Goal: Transaction & Acquisition: Subscribe to service/newsletter

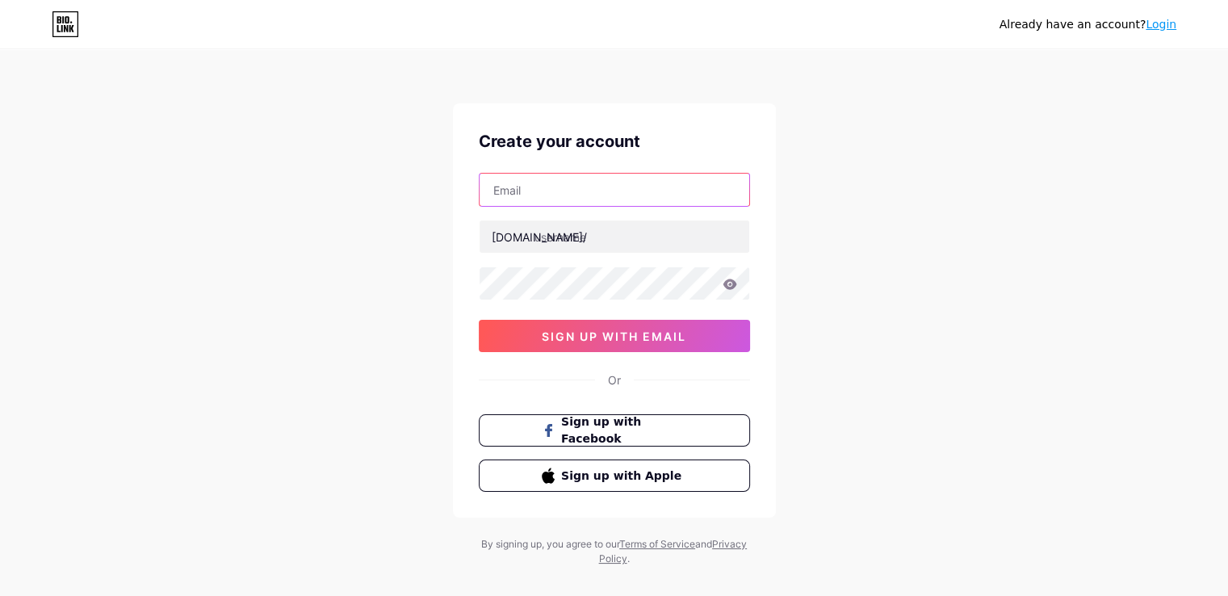
click at [549, 188] on input "text" at bounding box center [615, 190] width 270 height 32
type input "[EMAIL_ADDRESS][DOMAIN_NAME]"
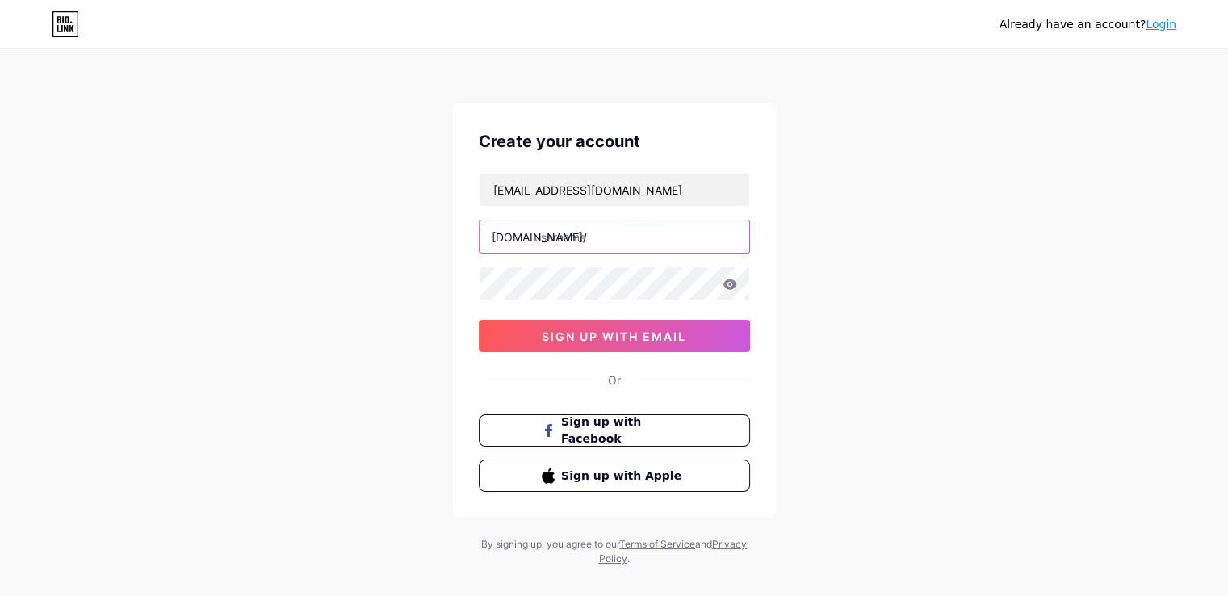
click at [560, 241] on input "text" at bounding box center [615, 236] width 270 height 32
paste input "w88moveth"
click at [538, 250] on input "w88moveth" at bounding box center [615, 236] width 270 height 32
type input "w88moveth"
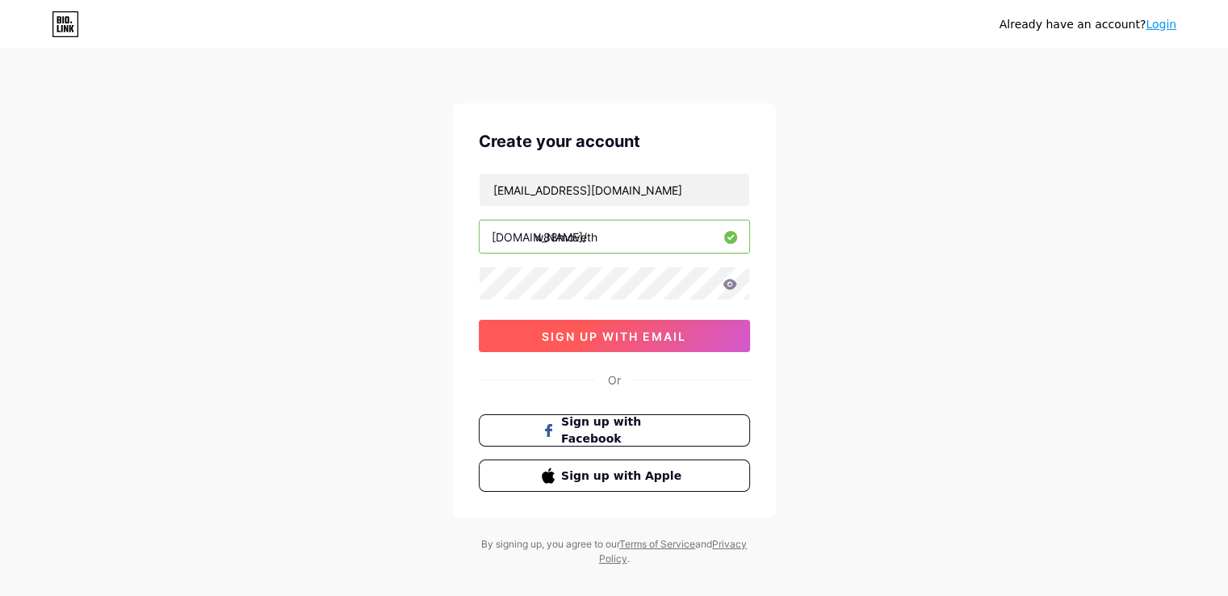
click at [642, 341] on span "sign up with email" at bounding box center [614, 336] width 145 height 14
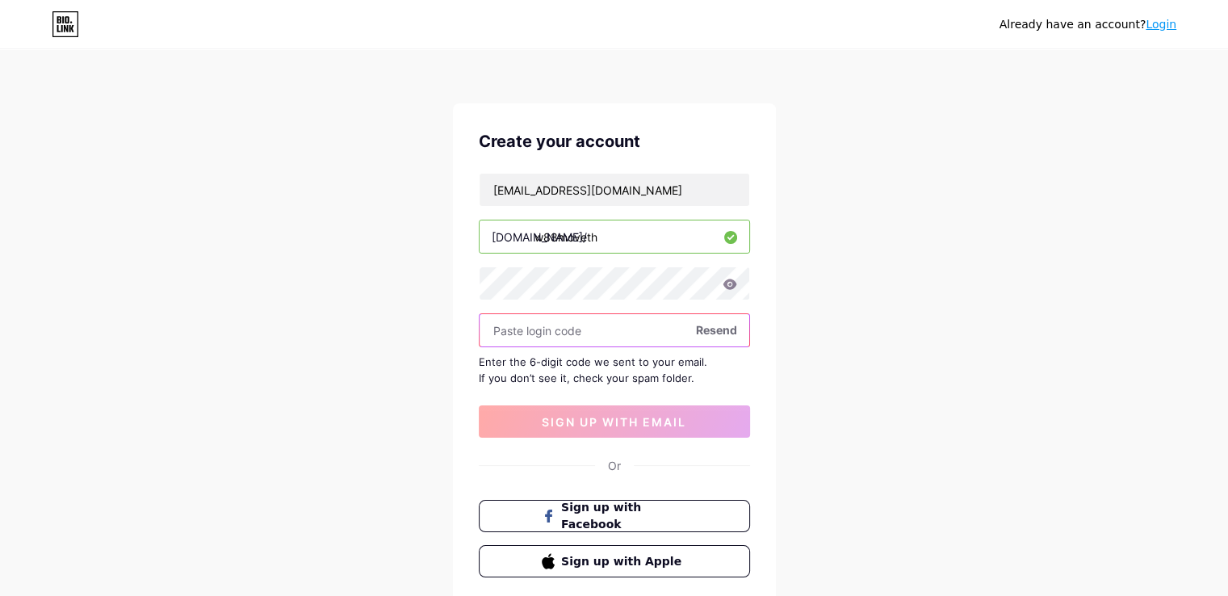
paste input "263554"
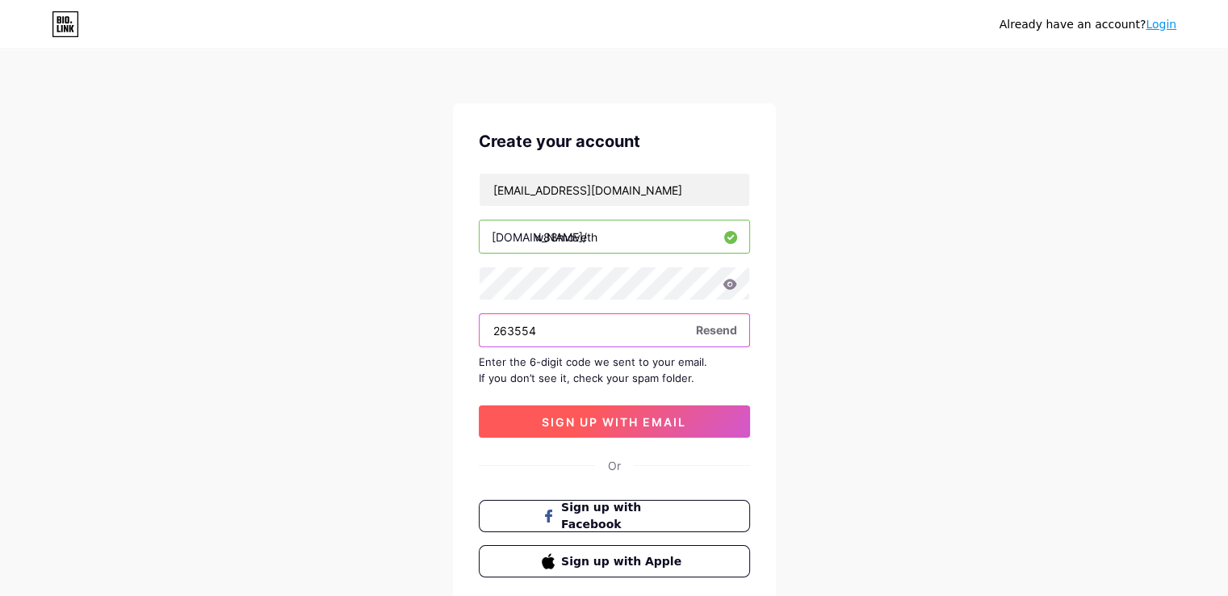
type input "263554"
click at [617, 419] on span "sign up with email" at bounding box center [614, 422] width 145 height 14
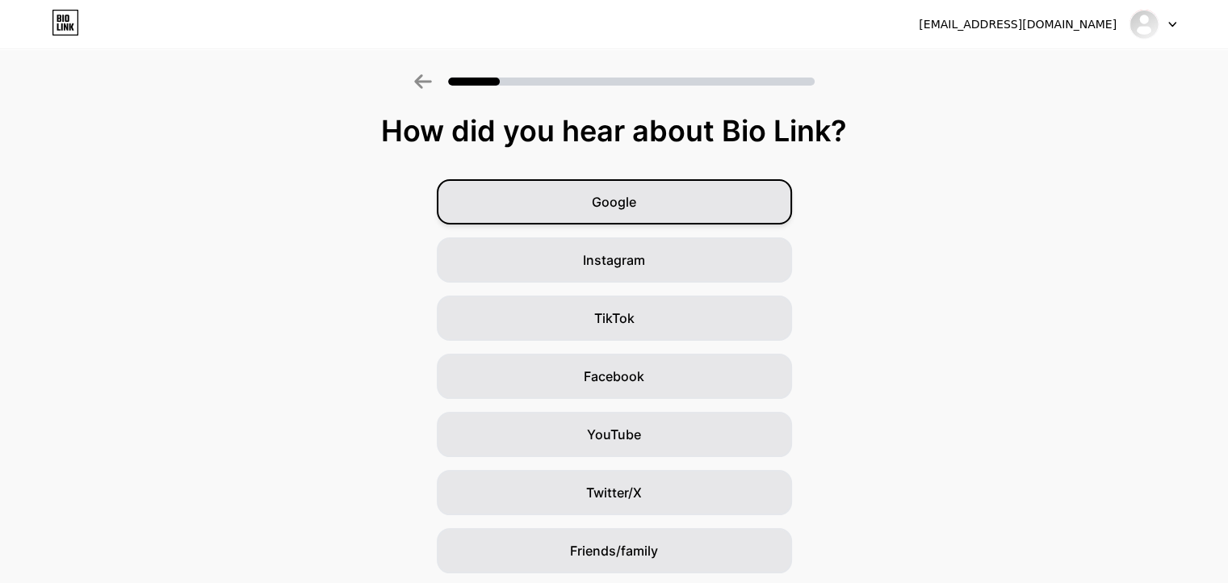
click at [698, 202] on div "Google" at bounding box center [614, 201] width 355 height 45
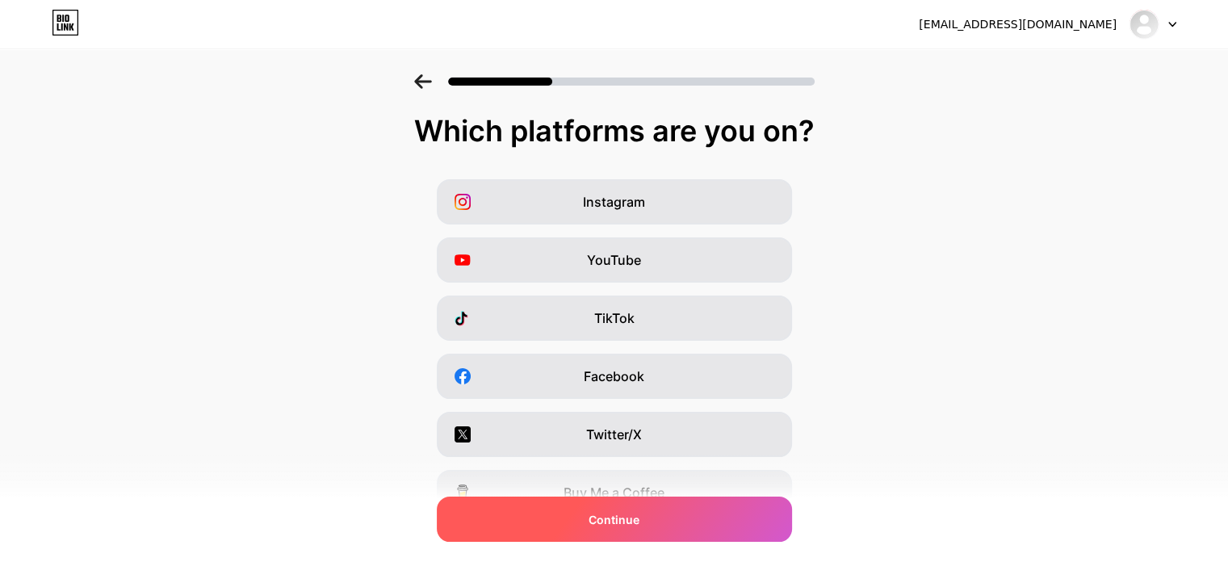
click at [648, 539] on div "Continue" at bounding box center [614, 519] width 355 height 45
click at [656, 518] on div "Continue" at bounding box center [614, 519] width 355 height 45
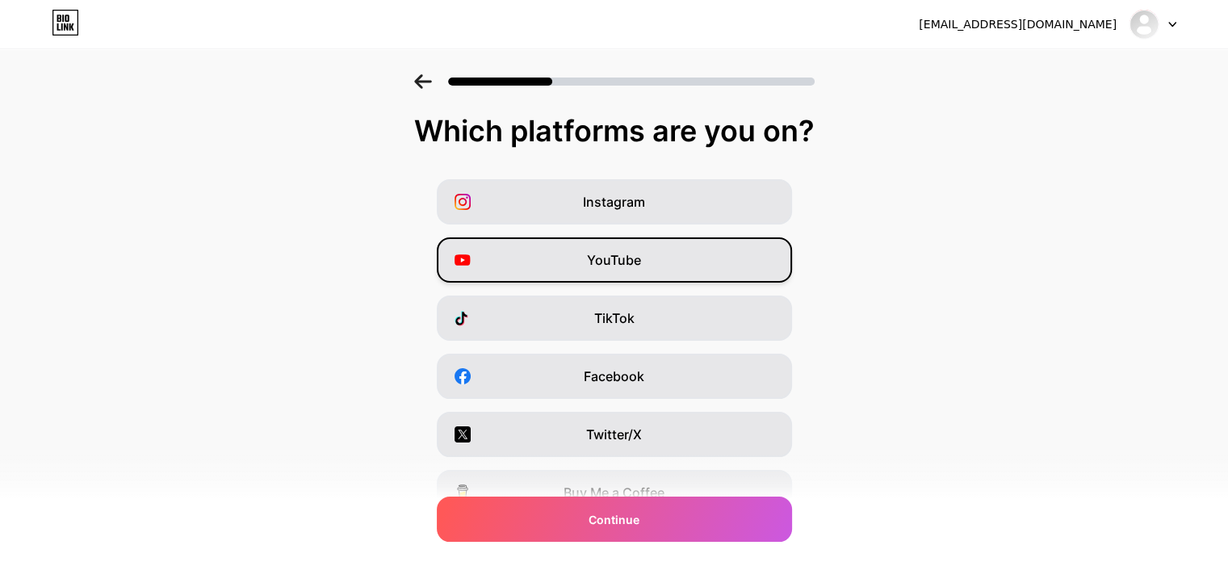
click at [672, 276] on div "YouTube" at bounding box center [614, 259] width 355 height 45
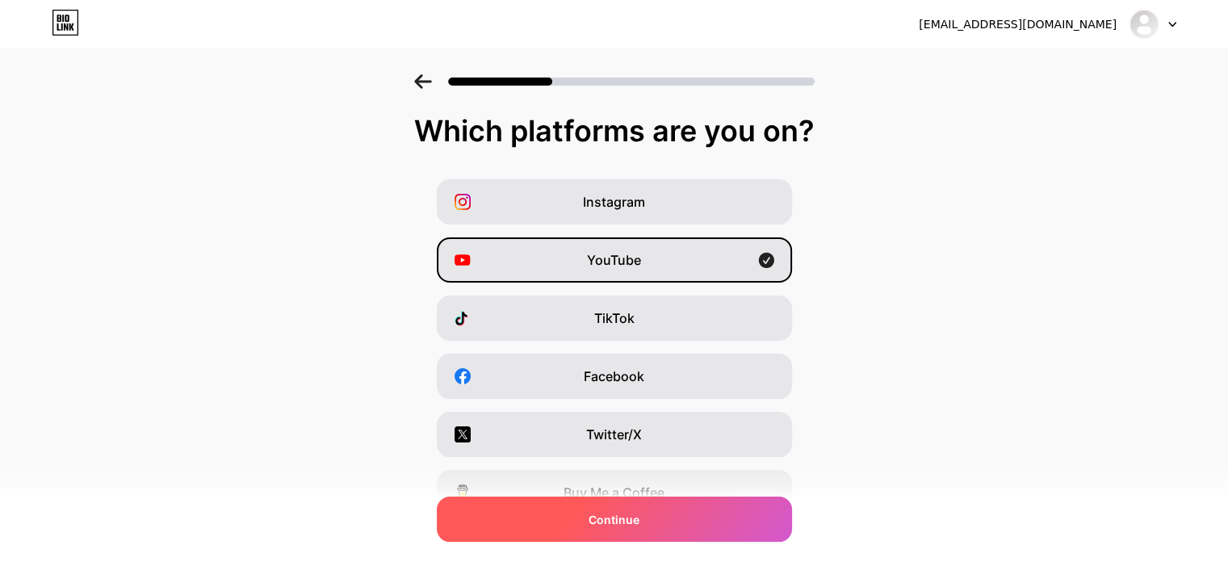
click at [694, 515] on div "Continue" at bounding box center [614, 519] width 355 height 45
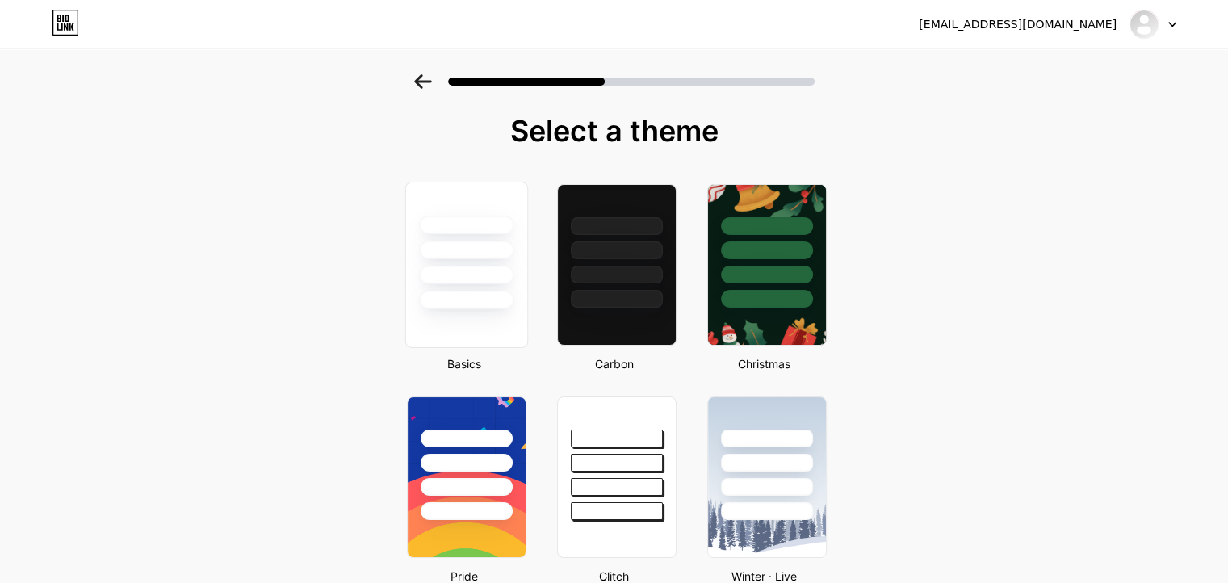
click at [460, 302] on div at bounding box center [466, 300] width 94 height 19
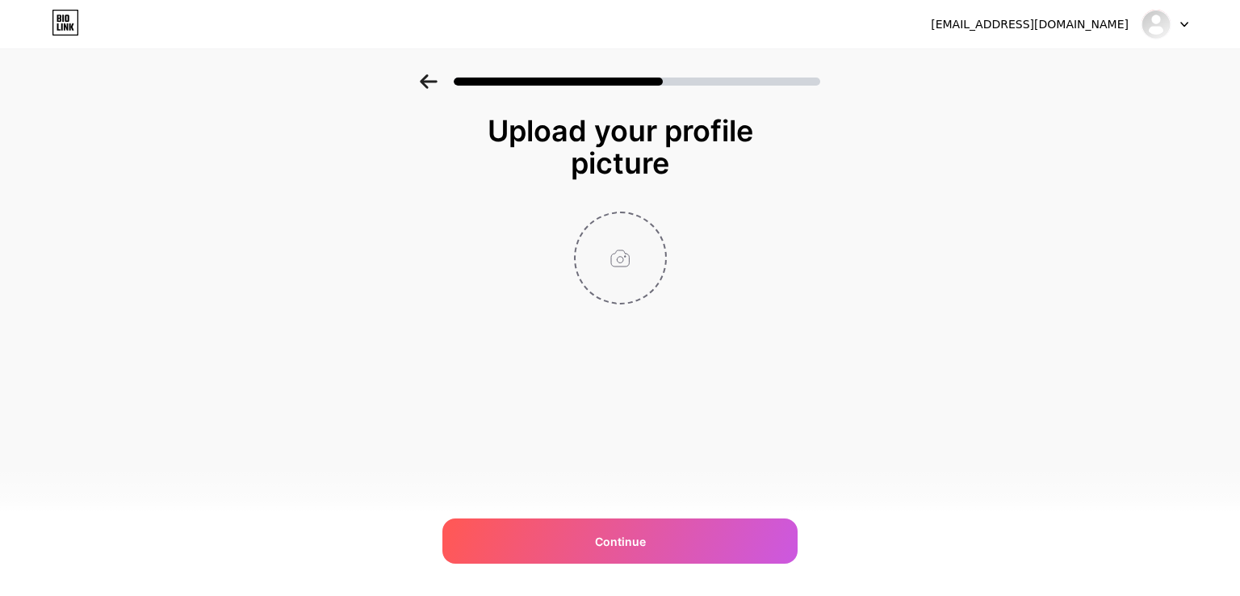
click at [631, 245] on input "file" at bounding box center [621, 258] width 90 height 90
type input "C:\fakepath\w88-logojpg.jpg"
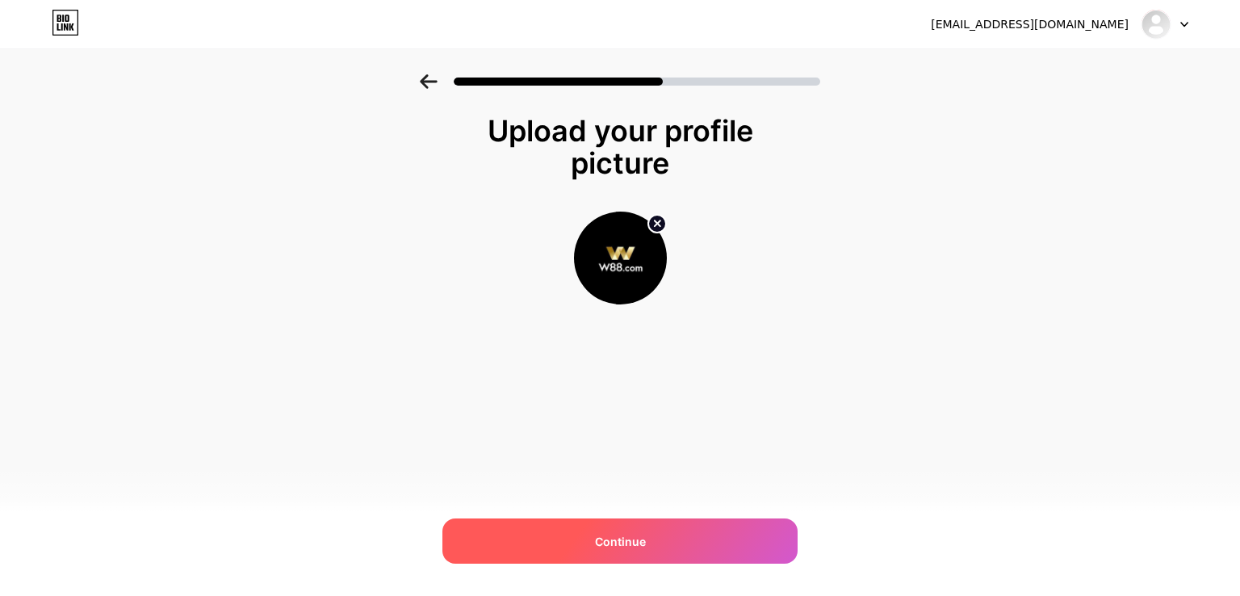
click at [636, 555] on div "Continue" at bounding box center [619, 540] width 355 height 45
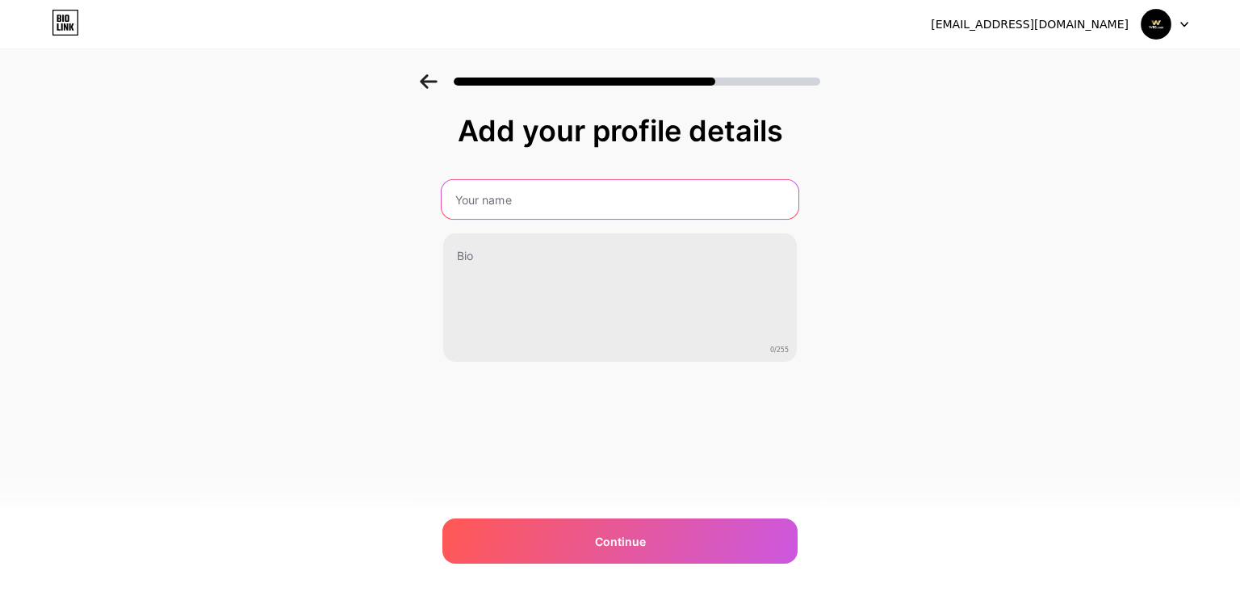
click at [539, 202] on input "text" at bounding box center [620, 199] width 357 height 39
type input "W88 [GEOGRAPHIC_DATA] - คาสิโนออนไลน์และสปอร์ตบุ๊ค"
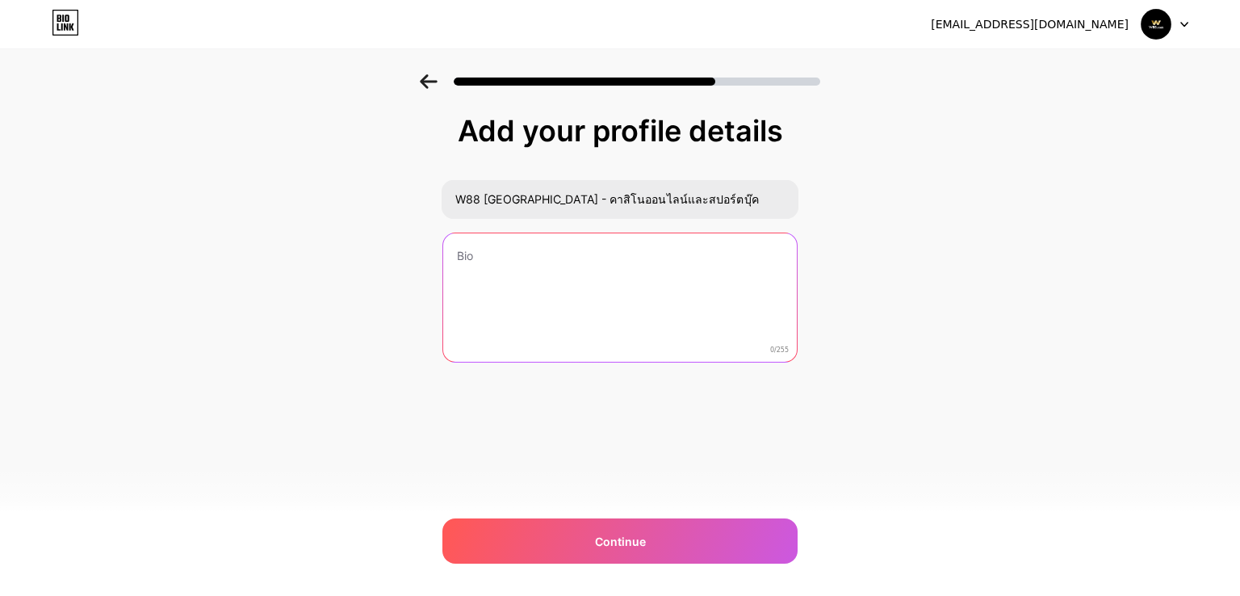
click at [527, 259] on textarea at bounding box center [620, 298] width 354 height 130
paste textarea "W88 Thailand คือหนึ่งในแพลตฟอร์มการเดิมพันออนไลน์[PERSON_NAME]เชื่อถือที่สุดในเ…"
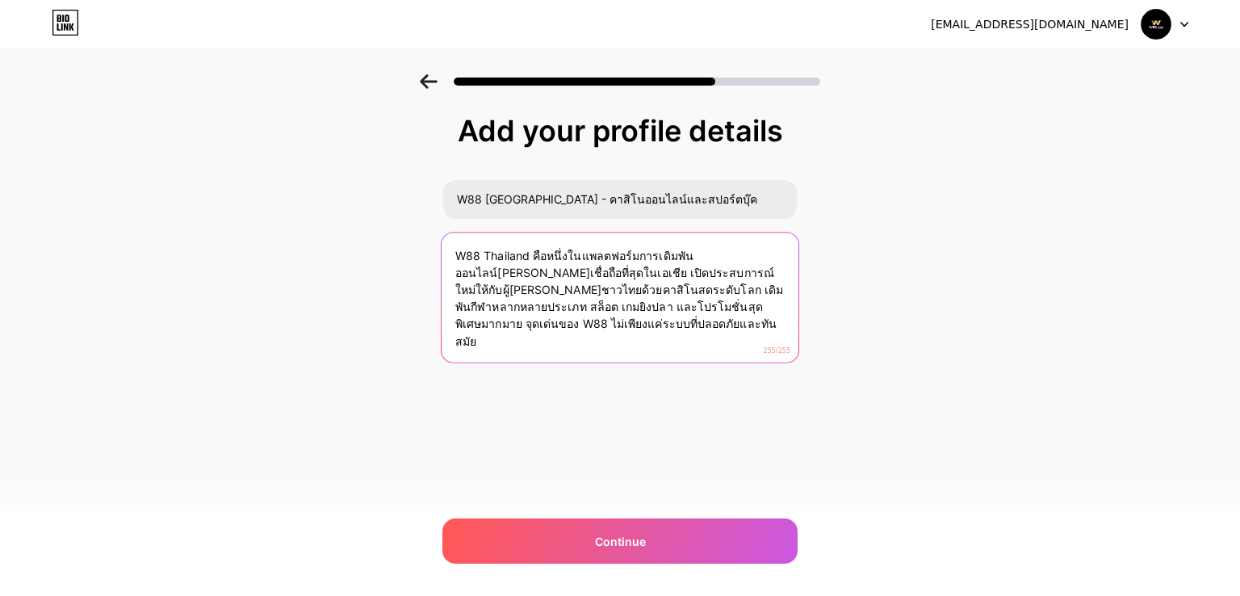
drag, startPoint x: 606, startPoint y: 306, endPoint x: 748, endPoint y: 380, distance: 160.4
click at [748, 380] on div "Add your profile details W88 [GEOGRAPHIC_DATA] - คาสิโนออนไลน์และสปอร์ตบุ๊ค W88…" at bounding box center [619, 279] width 355 height 329
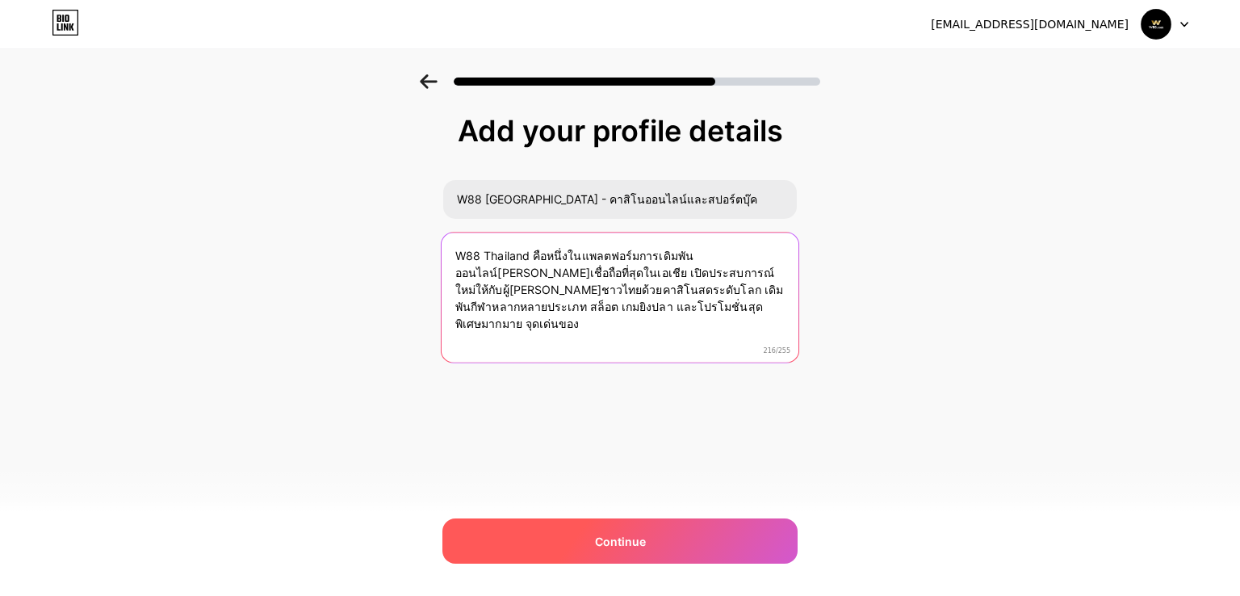
type textarea "W88 Thailand คือหนึ่งในแพลตฟอร์มการเดิมพันออนไลน์[PERSON_NAME]เชื่อถือที่สุดในเ…"
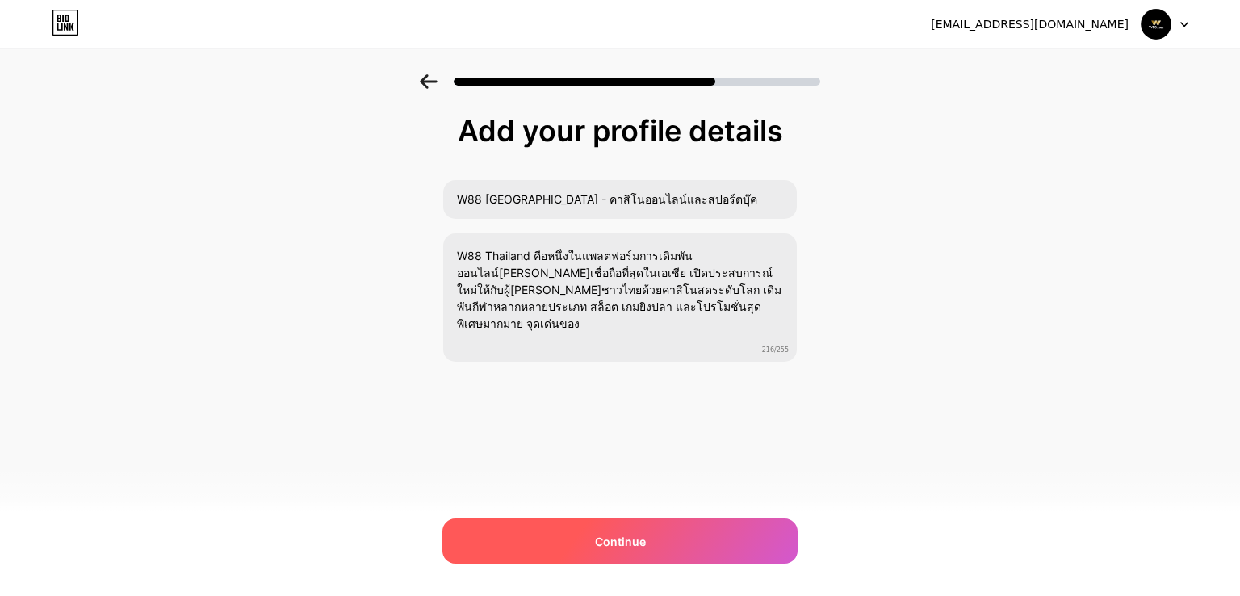
click at [651, 538] on div "Continue" at bounding box center [619, 540] width 355 height 45
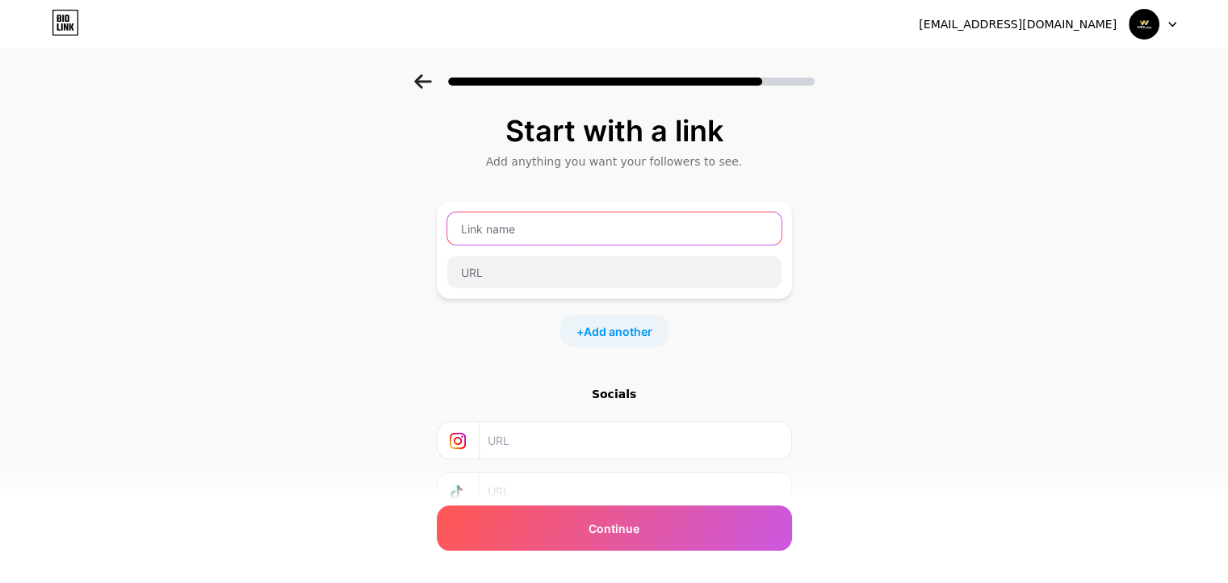
click at [562, 212] on input "text" at bounding box center [614, 228] width 334 height 32
paste input "W88"
type input "W88"
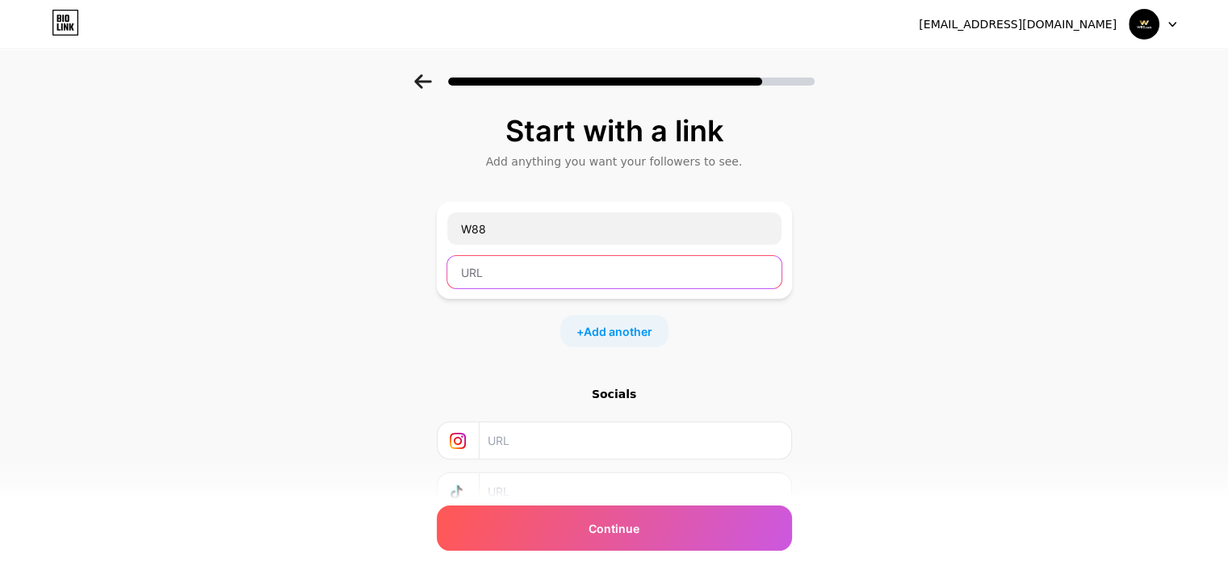
click at [520, 279] on input "text" at bounding box center [614, 272] width 334 height 32
paste input "[URL][DOMAIN_NAME]"
type input "[URL][DOMAIN_NAME]"
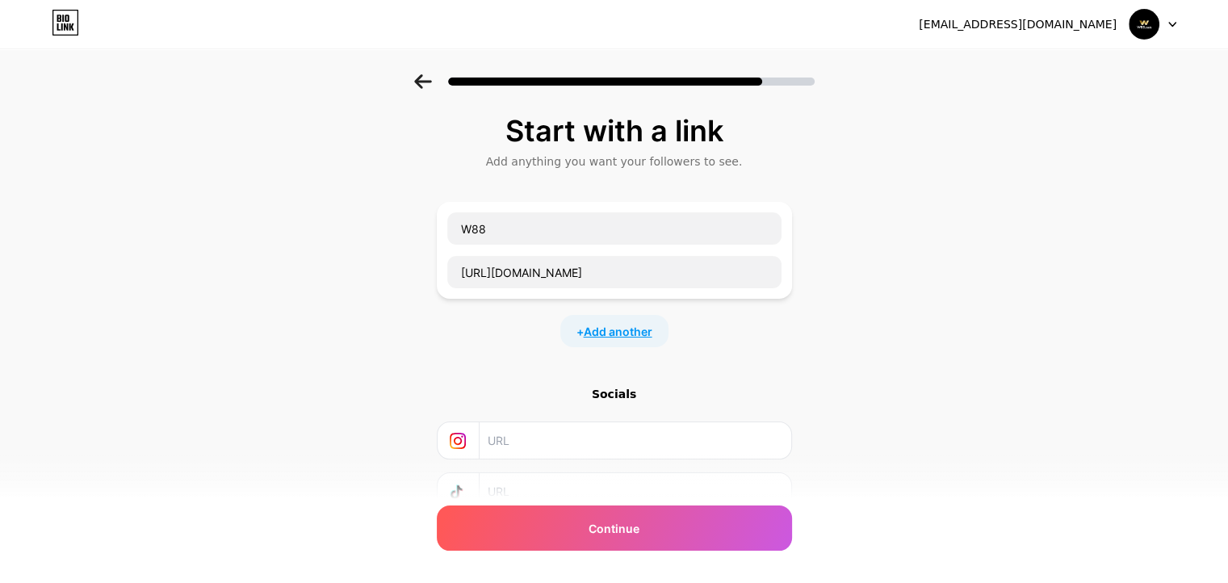
click at [635, 323] on span "Add another" at bounding box center [618, 331] width 69 height 17
click at [510, 388] on input "text" at bounding box center [614, 385] width 334 height 32
paste input "[URL][DOMAIN_NAME]"
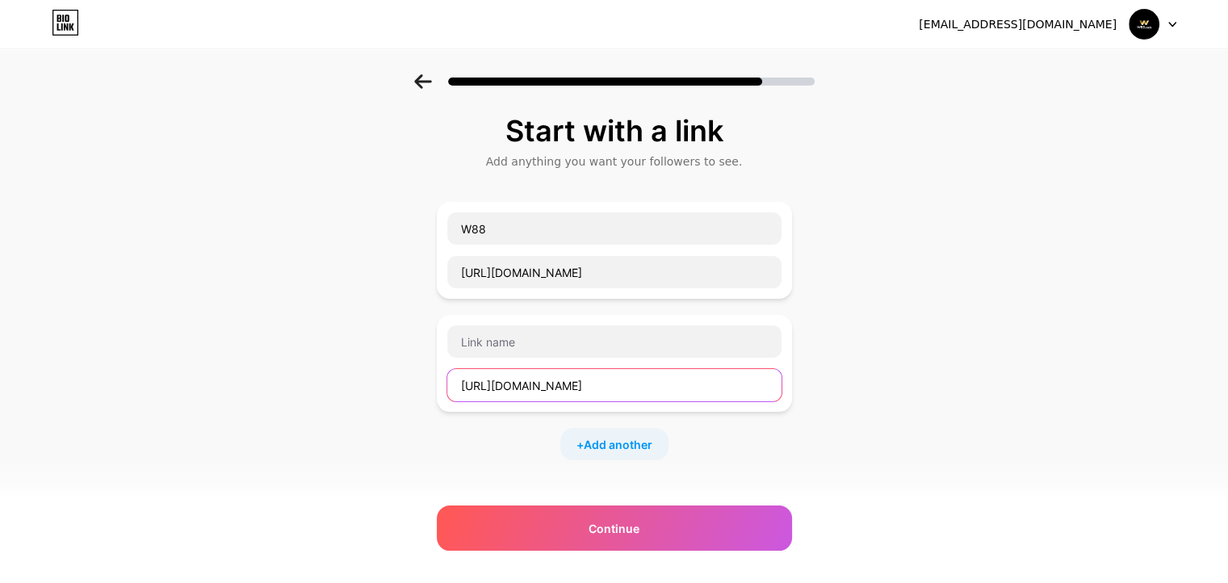
click at [556, 384] on input "[URL][DOMAIN_NAME]" at bounding box center [614, 385] width 334 height 32
type input "[URL][DOMAIN_NAME]"
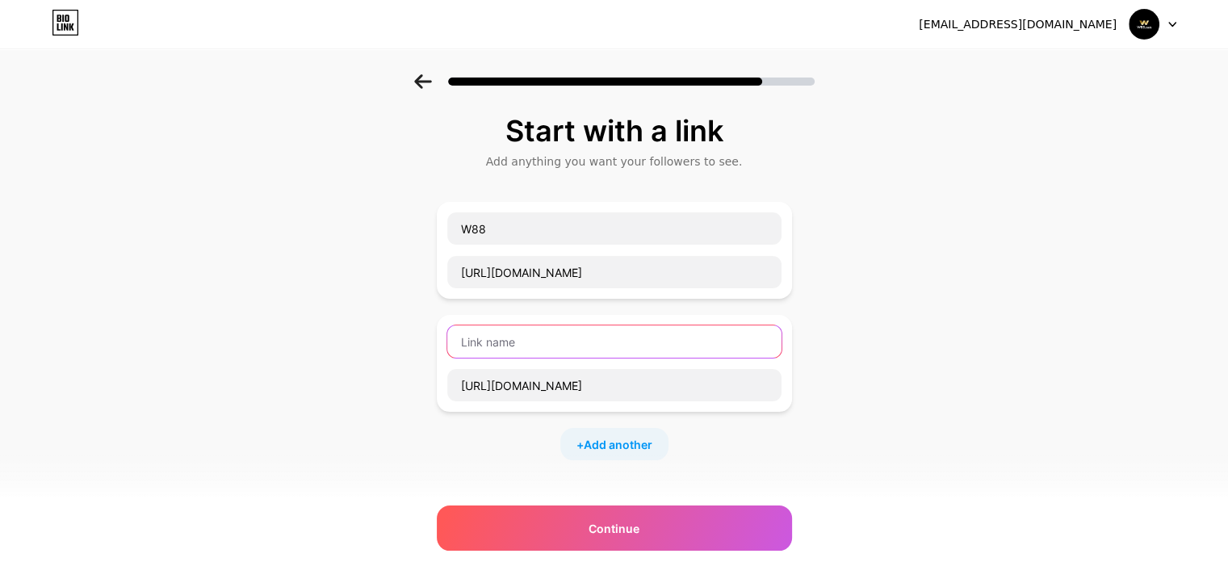
click at [540, 354] on input "text" at bounding box center [614, 341] width 334 height 32
paste input "youtube"
type input "youtube"
click at [624, 436] on span "Add another" at bounding box center [618, 444] width 69 height 17
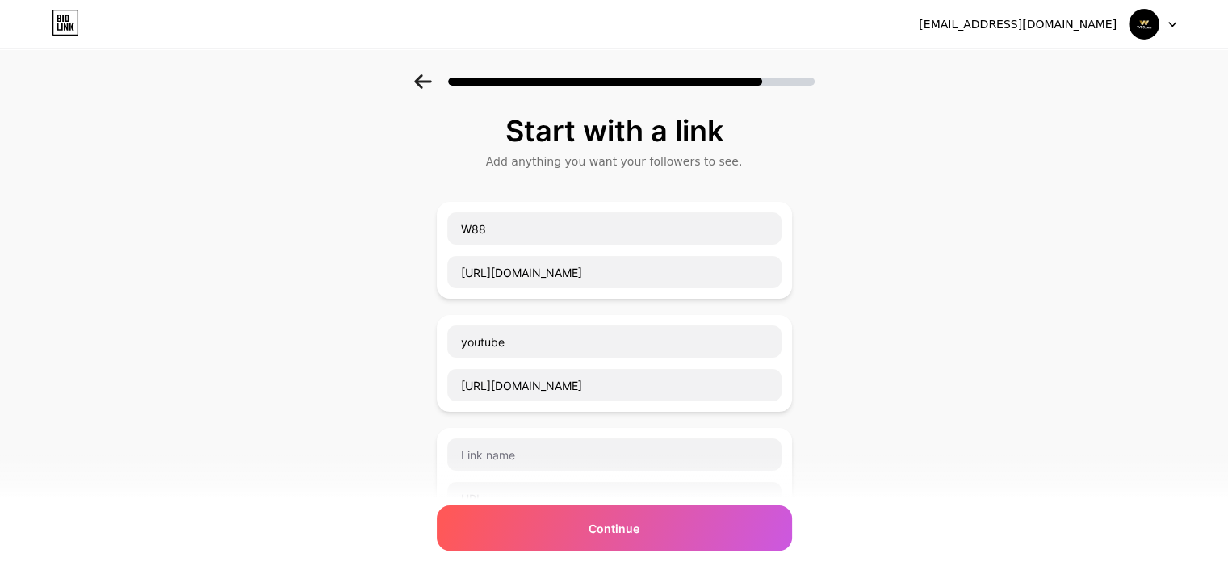
scroll to position [161, 0]
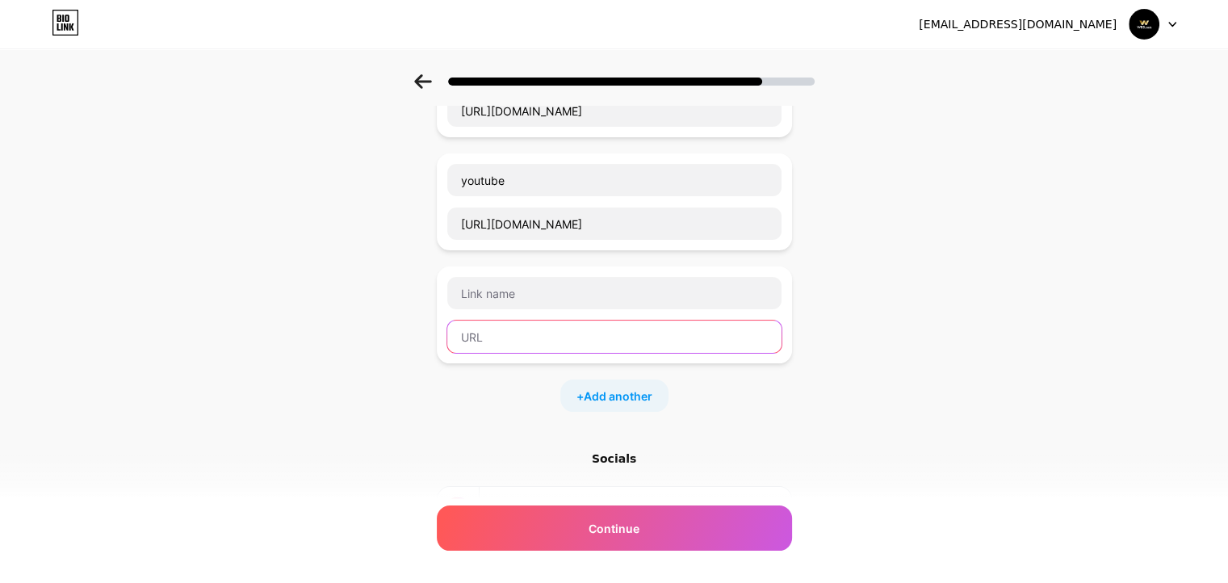
click at [531, 327] on input "text" at bounding box center [614, 337] width 334 height 32
paste input "[URL][DOMAIN_NAME]"
click at [517, 335] on input "[URL][DOMAIN_NAME]" at bounding box center [614, 337] width 334 height 32
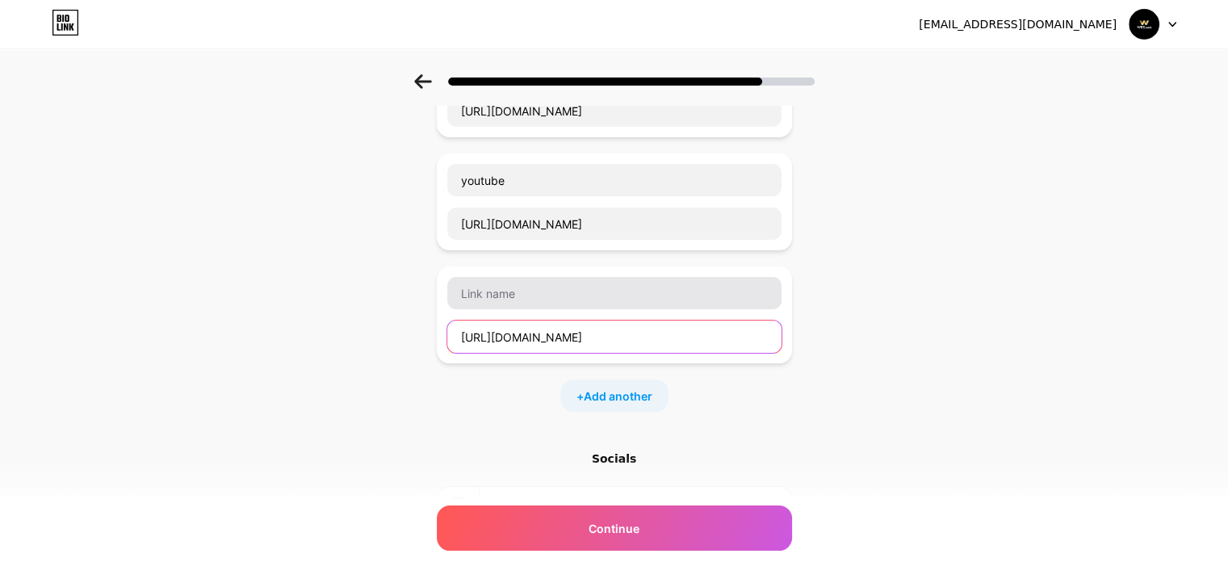
type input "[URL][DOMAIN_NAME]"
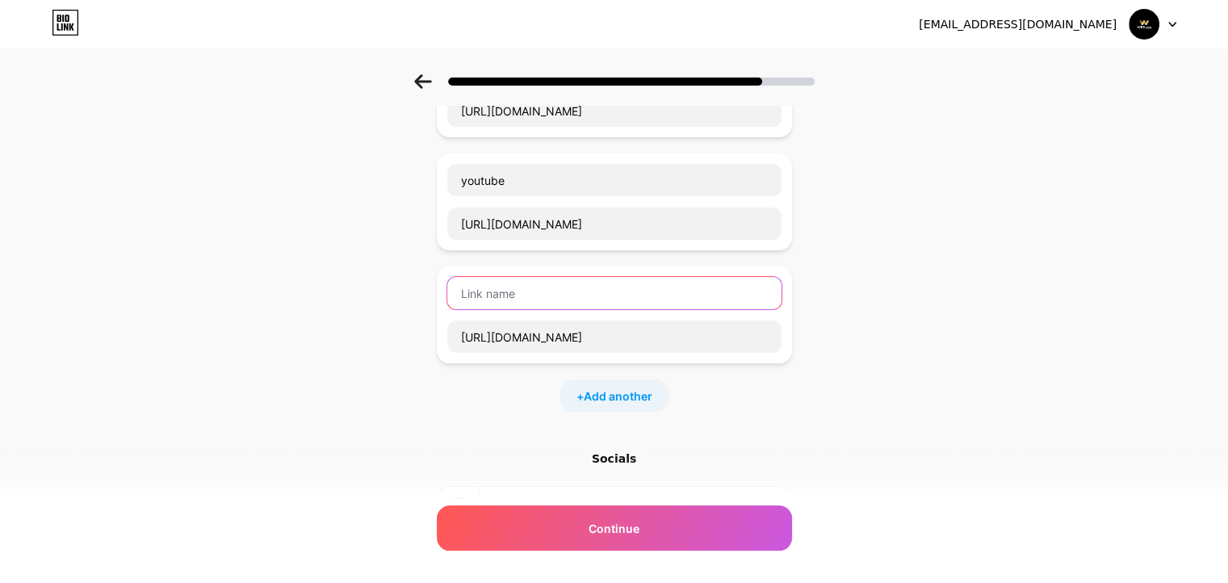
click at [514, 304] on input "text" at bounding box center [614, 293] width 334 height 32
paste input "twitter"
type input "twitter"
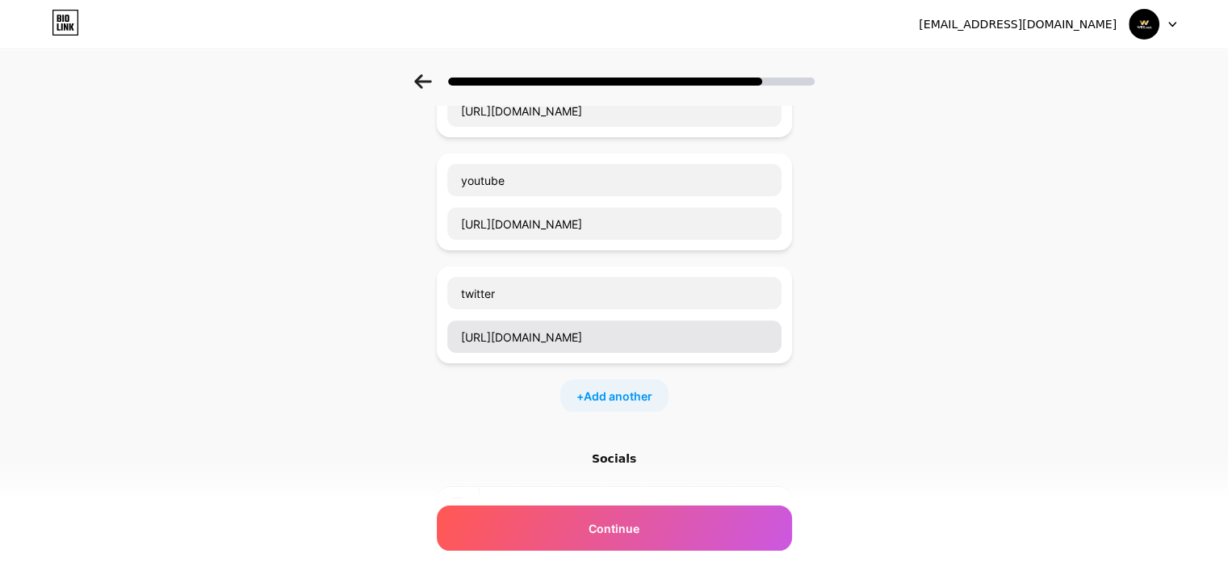
drag, startPoint x: 608, startPoint y: 393, endPoint x: 536, endPoint y: 338, distance: 90.4
click at [608, 392] on span "Add another" at bounding box center [618, 396] width 69 height 17
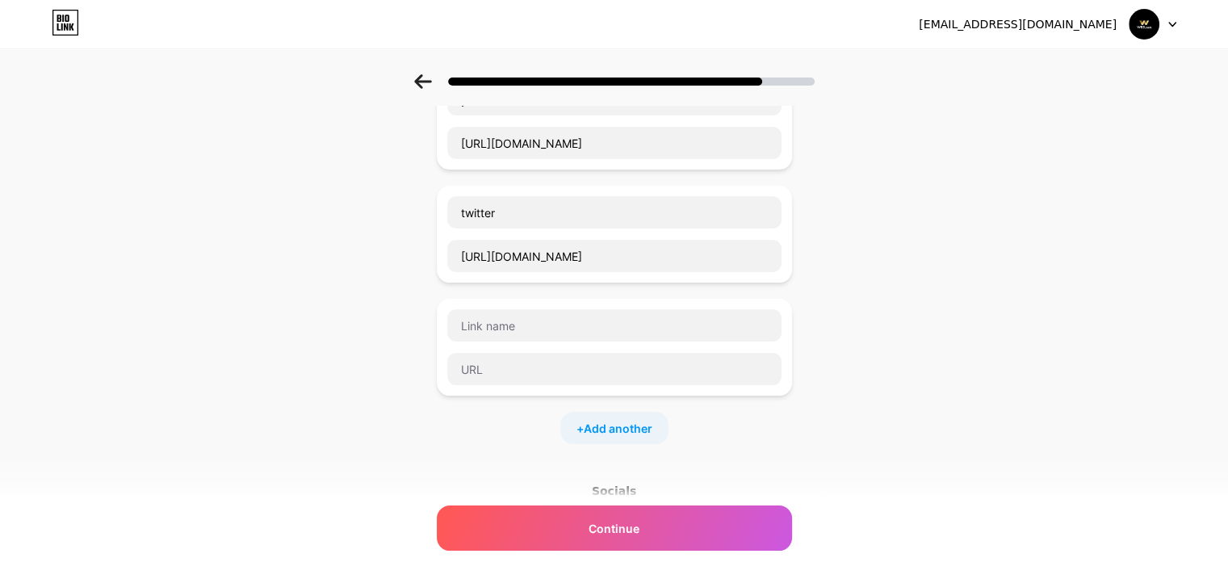
scroll to position [323, 0]
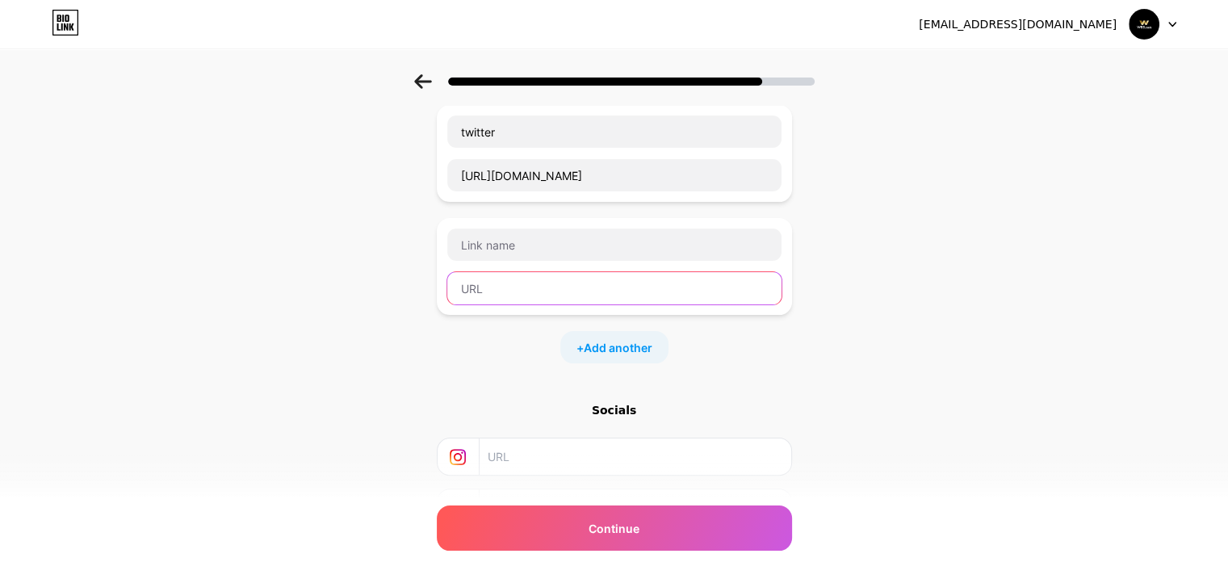
click at [506, 287] on input "text" at bounding box center [614, 288] width 334 height 32
paste input "[URL][DOMAIN_NAME]"
click at [549, 283] on input "[URL][DOMAIN_NAME]" at bounding box center [614, 288] width 334 height 32
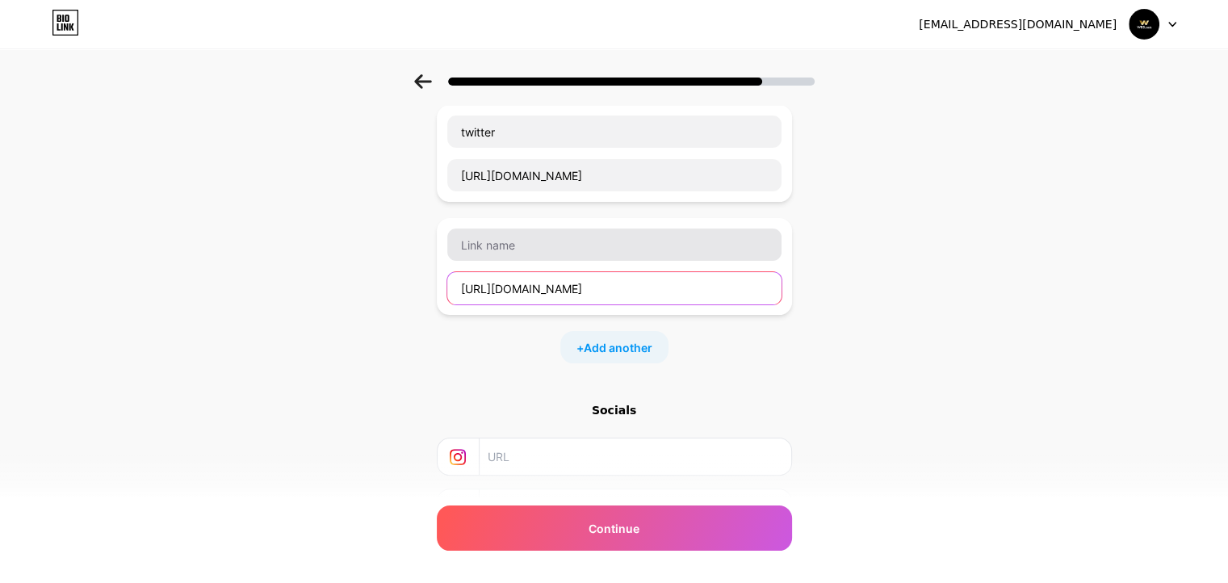
type input "[URL][DOMAIN_NAME]"
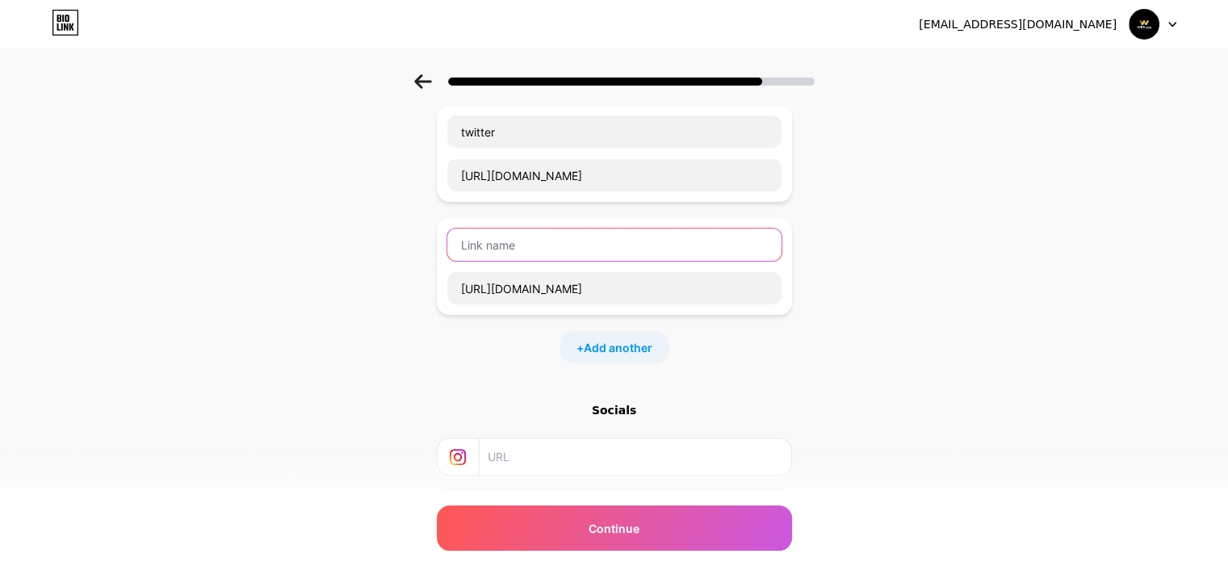
click at [485, 241] on input "text" at bounding box center [614, 245] width 334 height 32
paste input "pinterest"
type input "pinterest"
click at [658, 339] on div "+ Add another" at bounding box center [614, 347] width 108 height 32
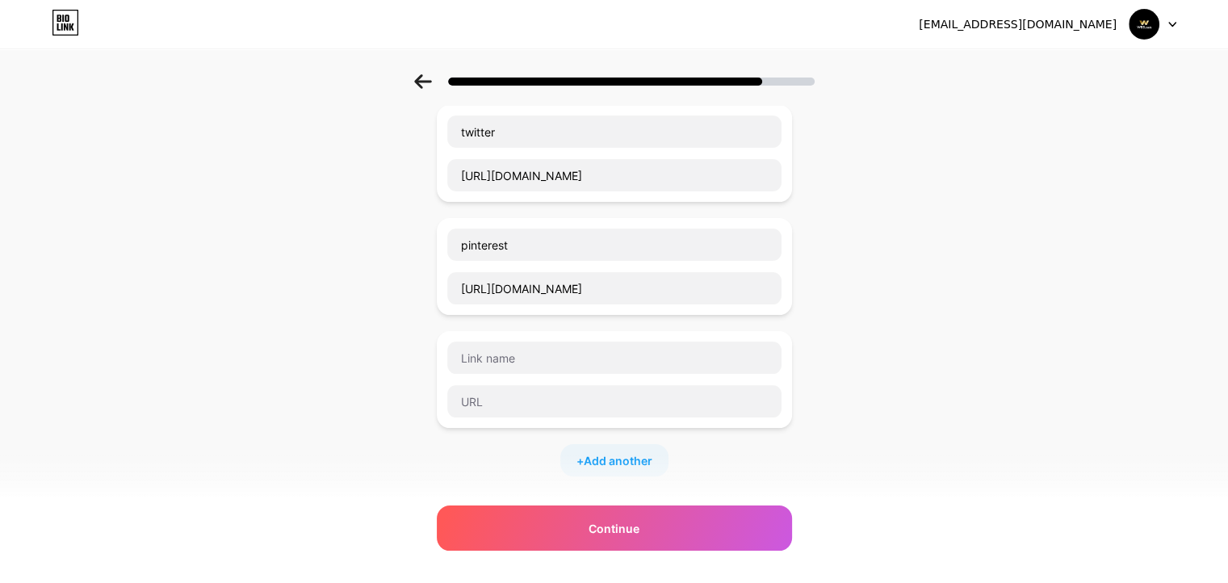
scroll to position [484, 0]
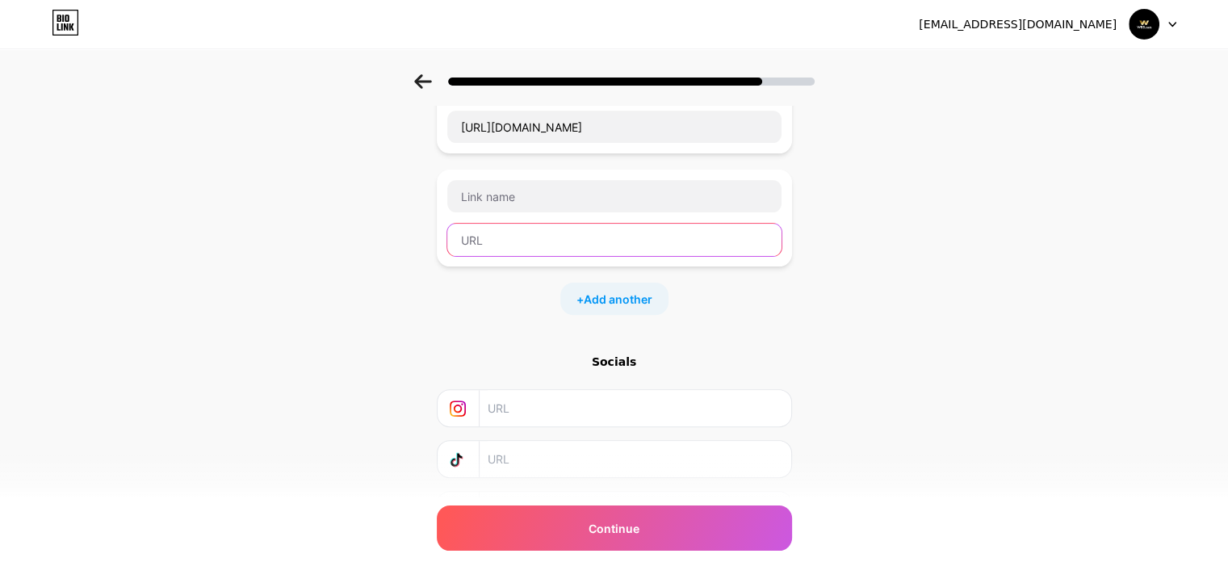
click at [522, 233] on input "text" at bounding box center [614, 240] width 334 height 32
paste input "[URL][DOMAIN_NAME]"
click at [518, 240] on input "[URL][DOMAIN_NAME]" at bounding box center [614, 240] width 334 height 32
type input "[URL][DOMAIN_NAME]"
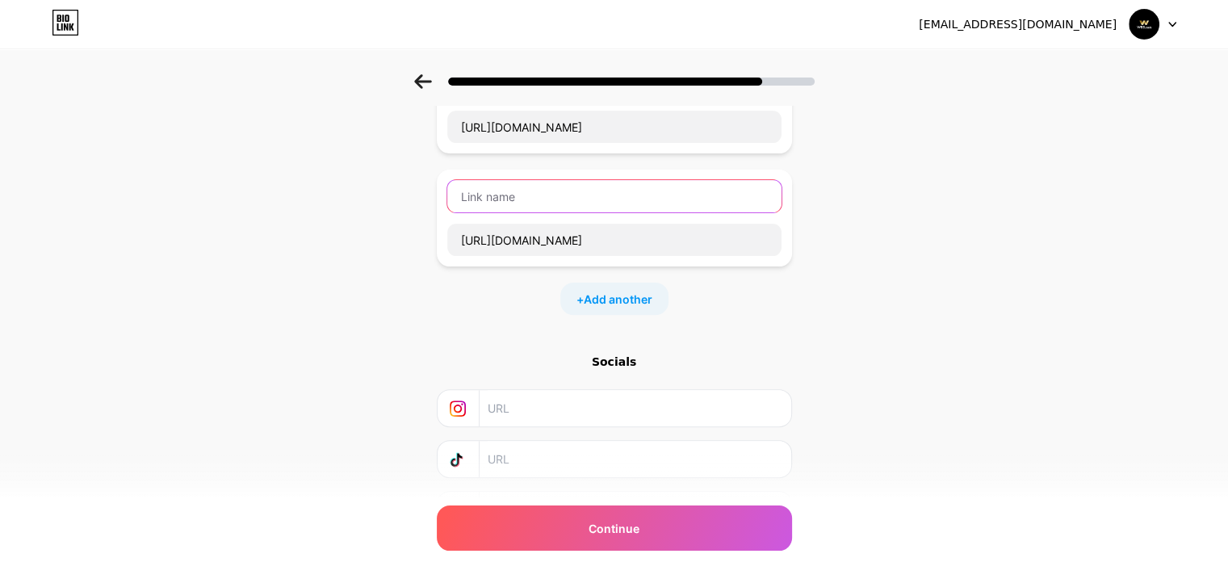
click at [514, 198] on input "text" at bounding box center [614, 196] width 334 height 32
paste input "issuu"
type input "issuu"
click at [611, 283] on div "+ Add another" at bounding box center [614, 299] width 108 height 32
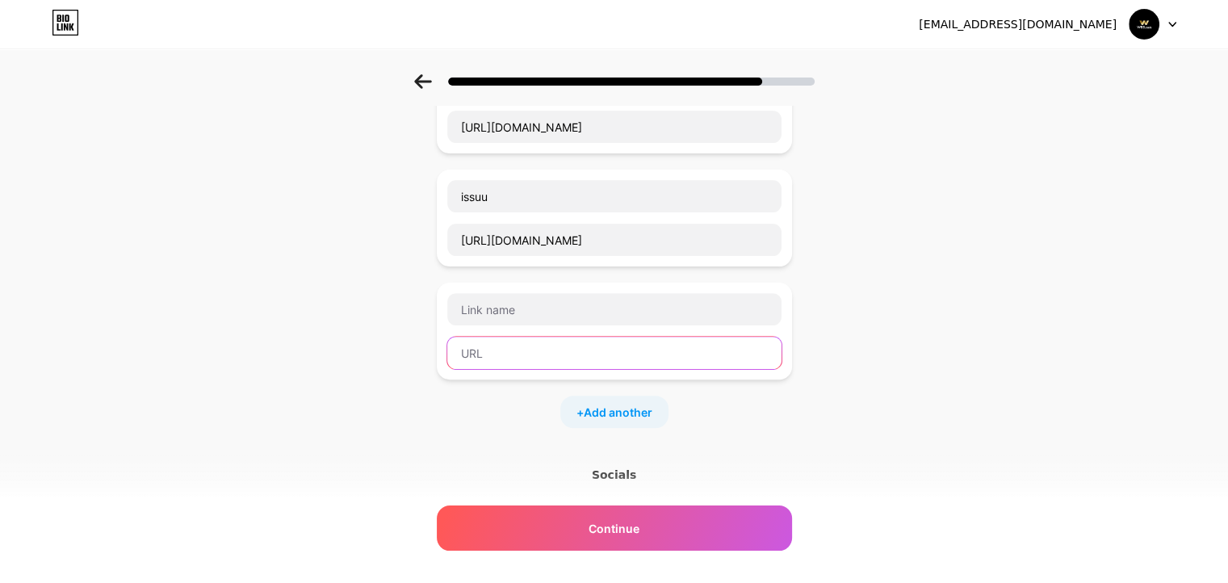
click at [510, 348] on input "text" at bounding box center [614, 353] width 334 height 32
paste input "[URL][DOMAIN_NAME]"
click at [545, 347] on input "[URL][DOMAIN_NAME]" at bounding box center [614, 353] width 334 height 32
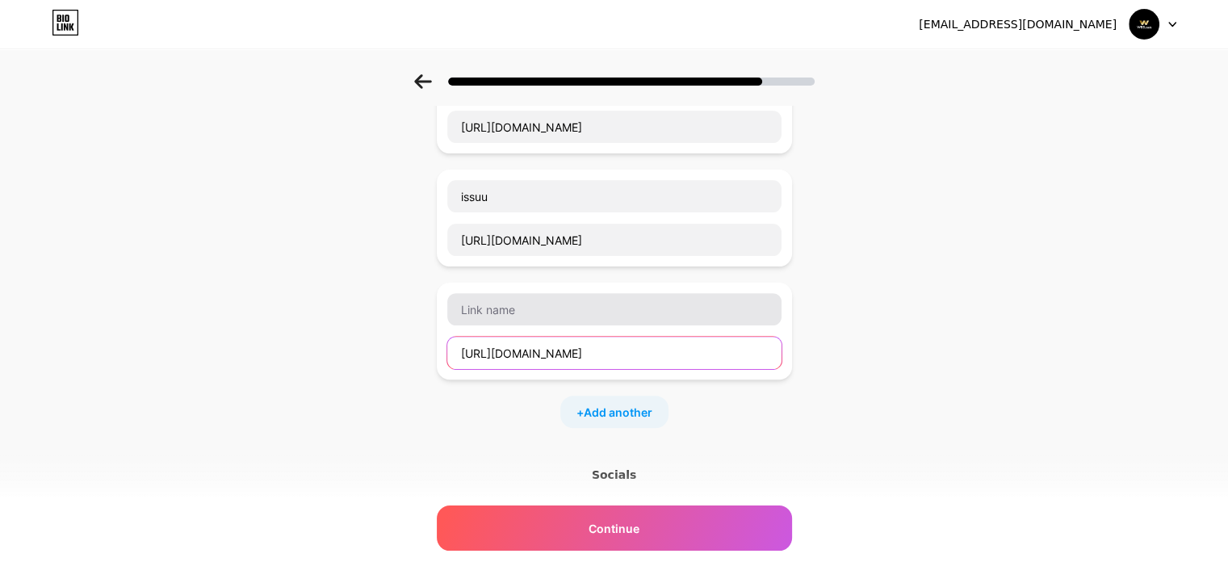
type input "[URL][DOMAIN_NAME]"
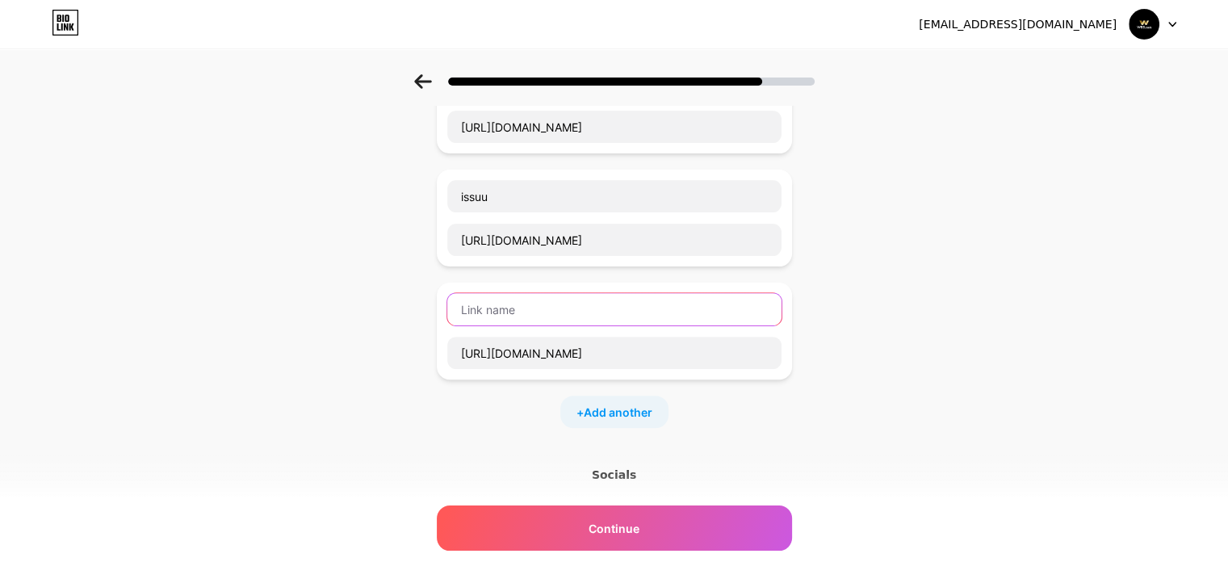
click at [500, 310] on input "text" at bounding box center [614, 309] width 334 height 32
paste input "linkedin"
type input "linkedin"
click at [605, 396] on div "+ Add another" at bounding box center [614, 412] width 108 height 32
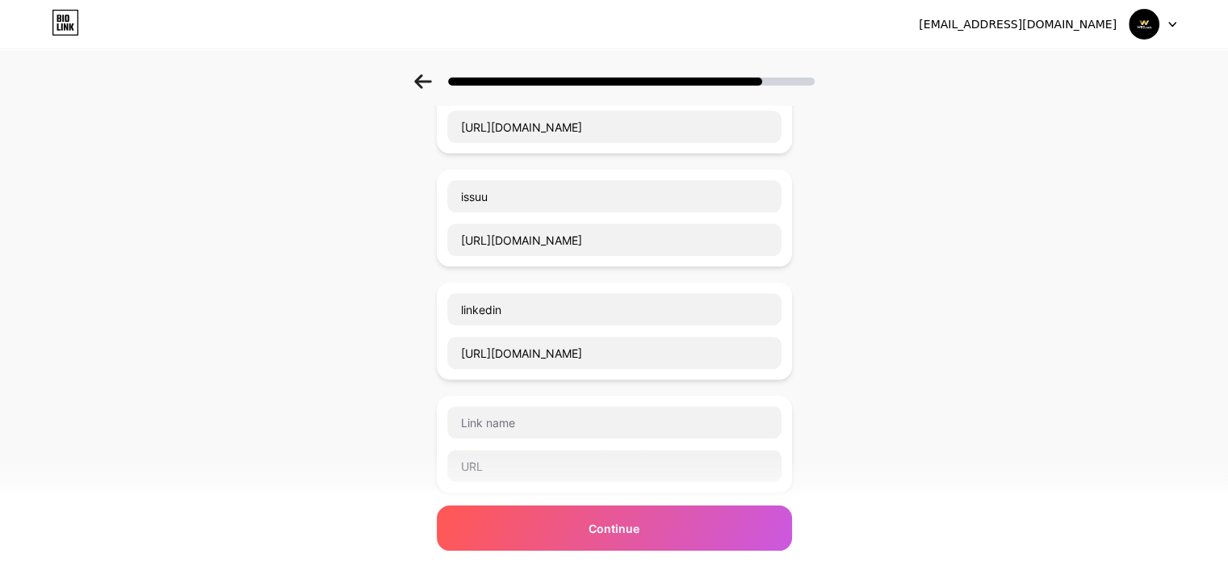
scroll to position [646, 0]
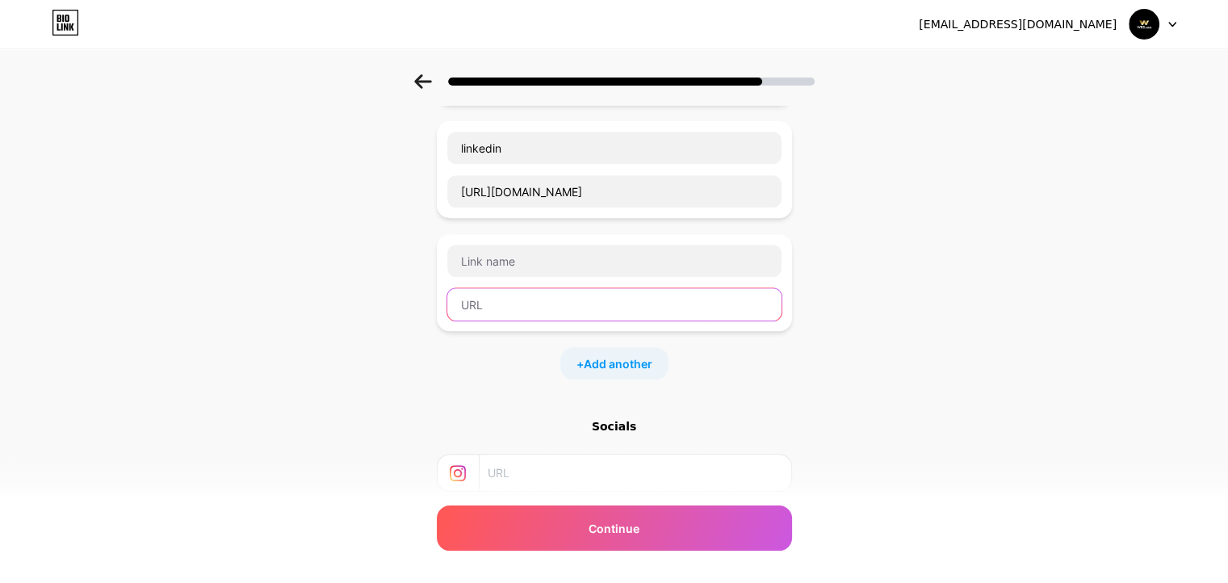
click at [541, 298] on input "text" at bounding box center [614, 304] width 334 height 32
paste input "[URL][DOMAIN_NAME]"
click at [543, 301] on input "[URL][DOMAIN_NAME]" at bounding box center [614, 304] width 334 height 32
type input "[URL][DOMAIN_NAME]"
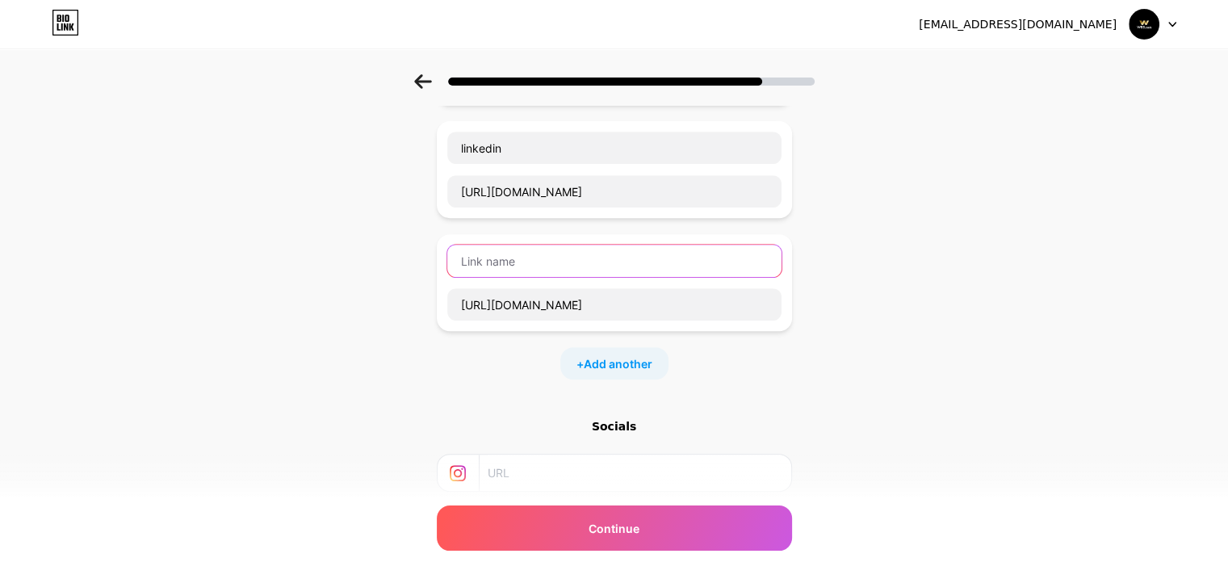
click at [515, 255] on input "text" at bounding box center [614, 261] width 334 height 32
paste input "twitch"
type input "twitch"
click at [631, 356] on span "Add another" at bounding box center [618, 363] width 69 height 17
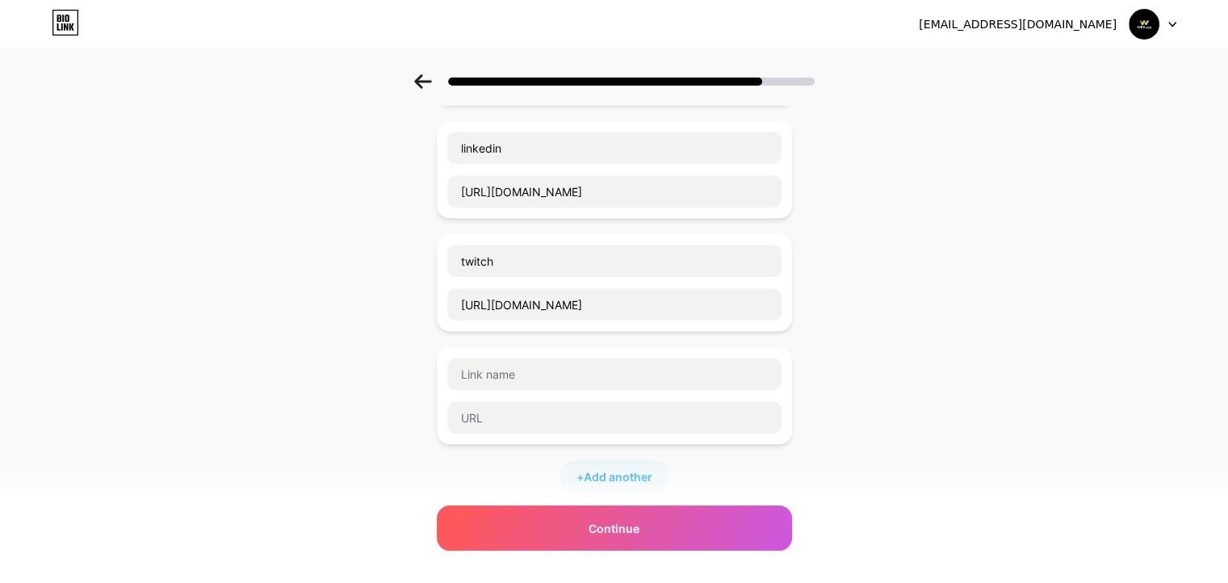
scroll to position [807, 0]
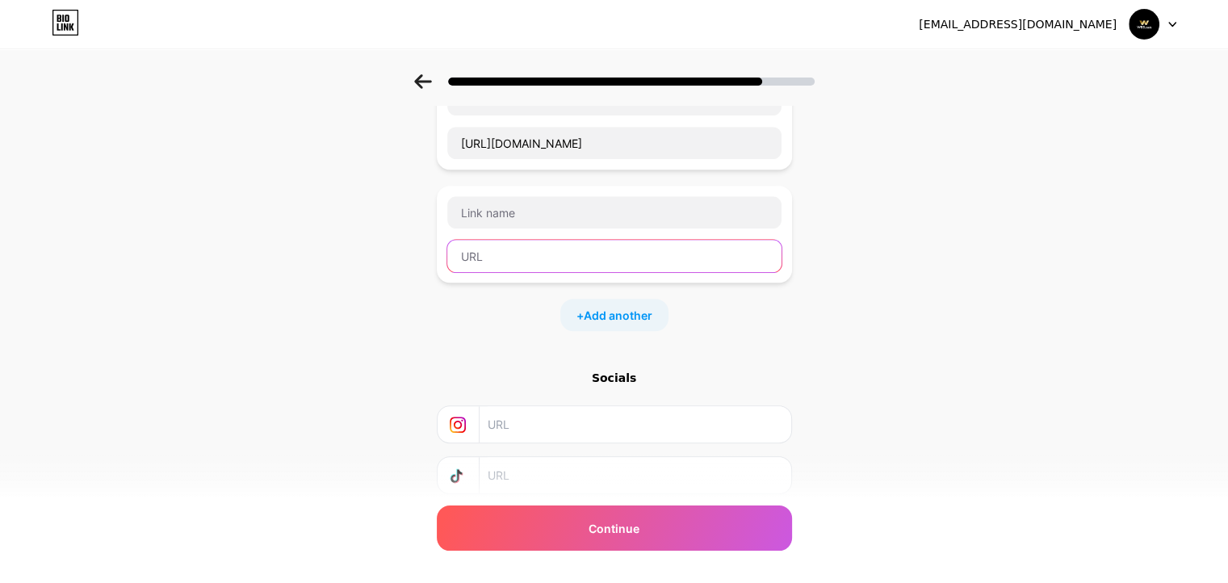
click at [522, 253] on input "text" at bounding box center [614, 256] width 334 height 32
paste input "[URL][DOMAIN_NAME]"
click at [523, 253] on input "[URL][DOMAIN_NAME]" at bounding box center [614, 256] width 334 height 32
type input "[URL][DOMAIN_NAME]"
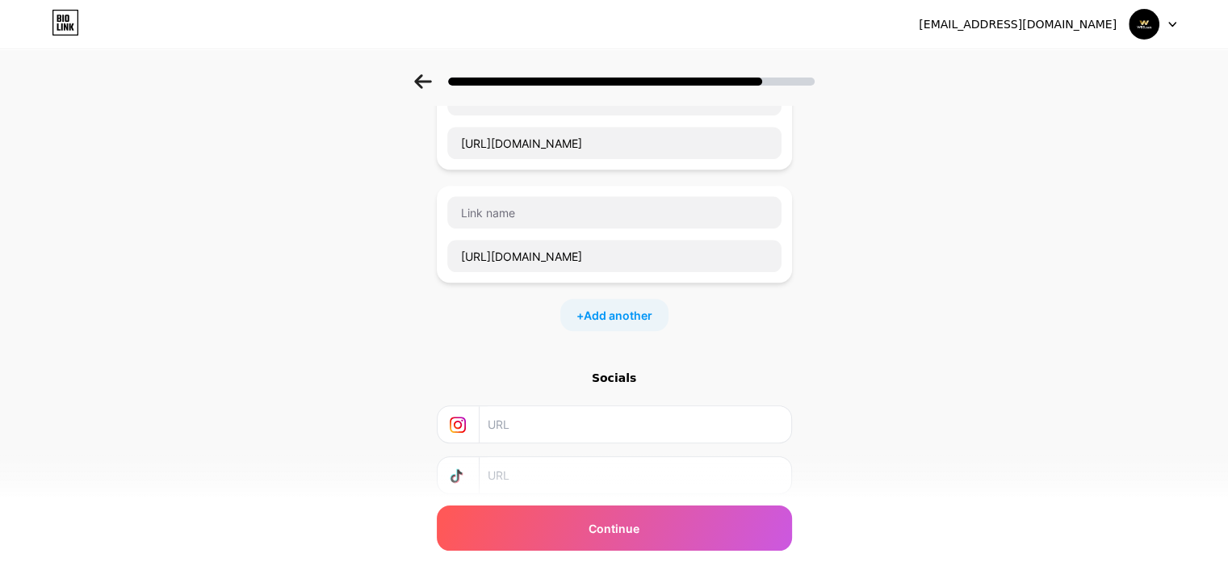
click at [505, 208] on input "text" at bounding box center [614, 212] width 334 height 32
paste input "vimeo"
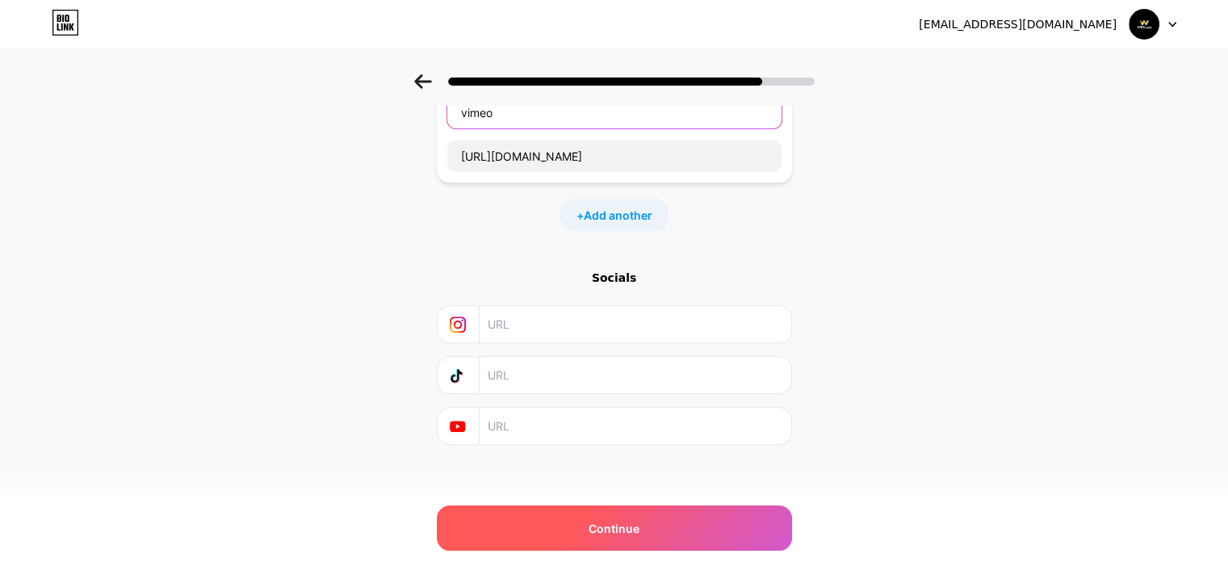
type input "vimeo"
click at [644, 541] on div "Continue" at bounding box center [614, 527] width 355 height 45
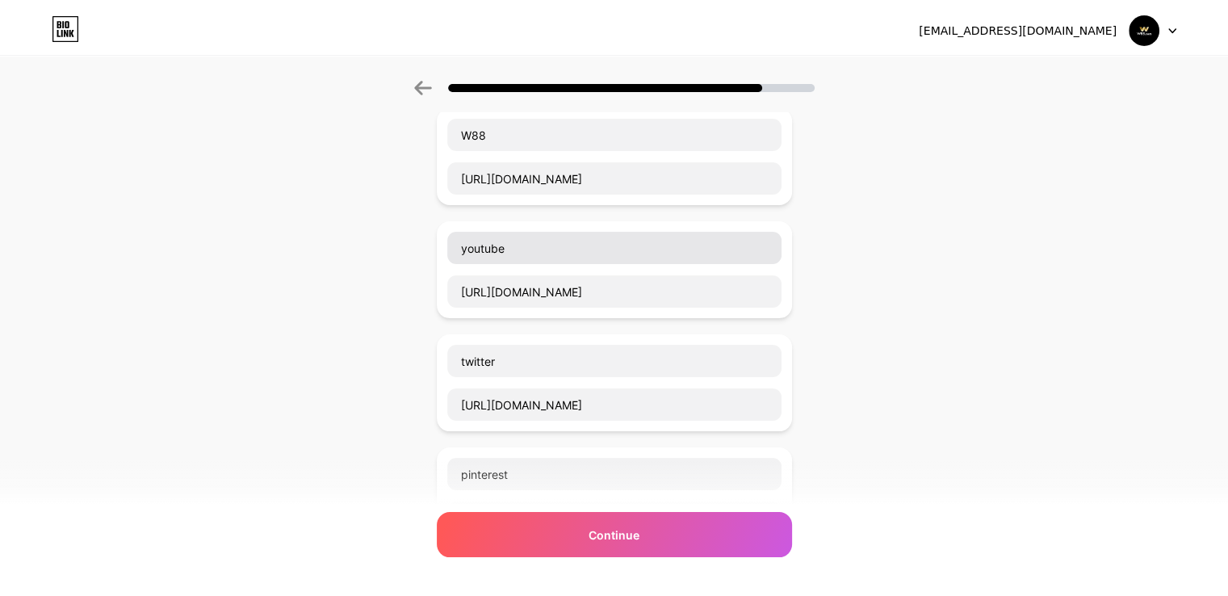
scroll to position [0, 0]
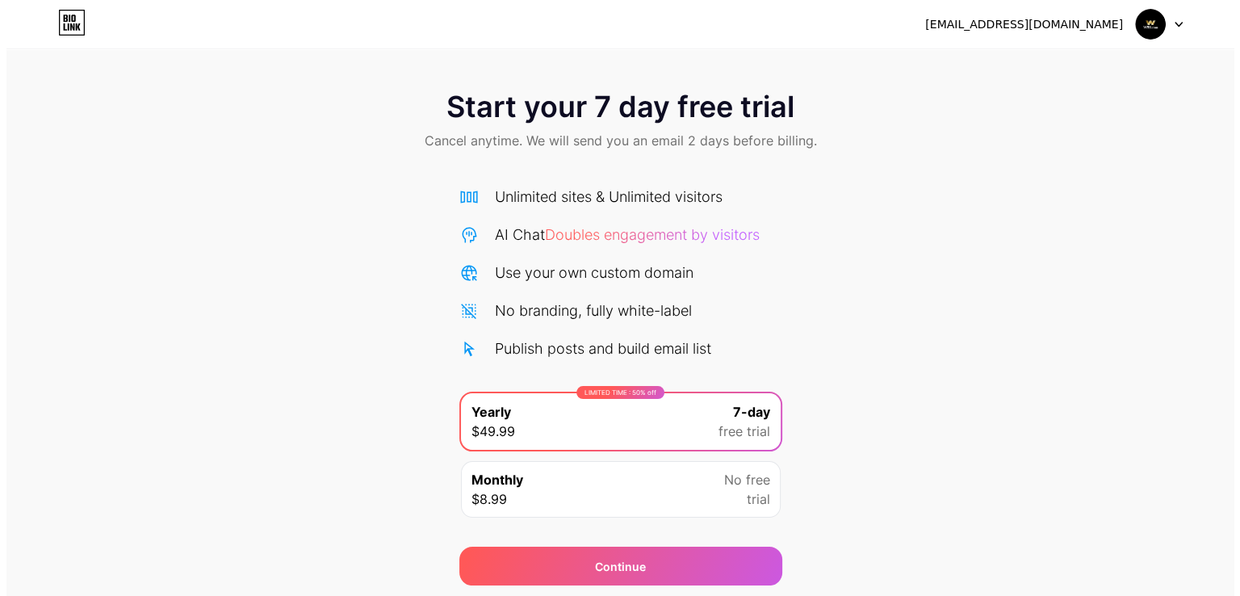
scroll to position [53, 0]
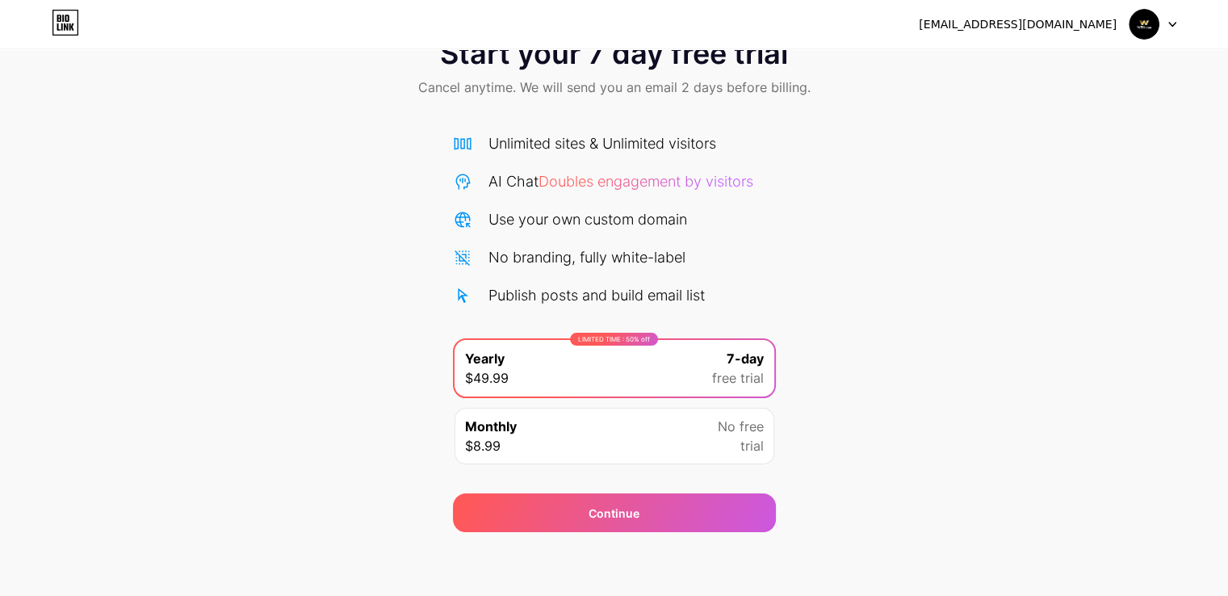
click at [531, 427] on div "Monthly $8.99 No free trial" at bounding box center [615, 436] width 320 height 57
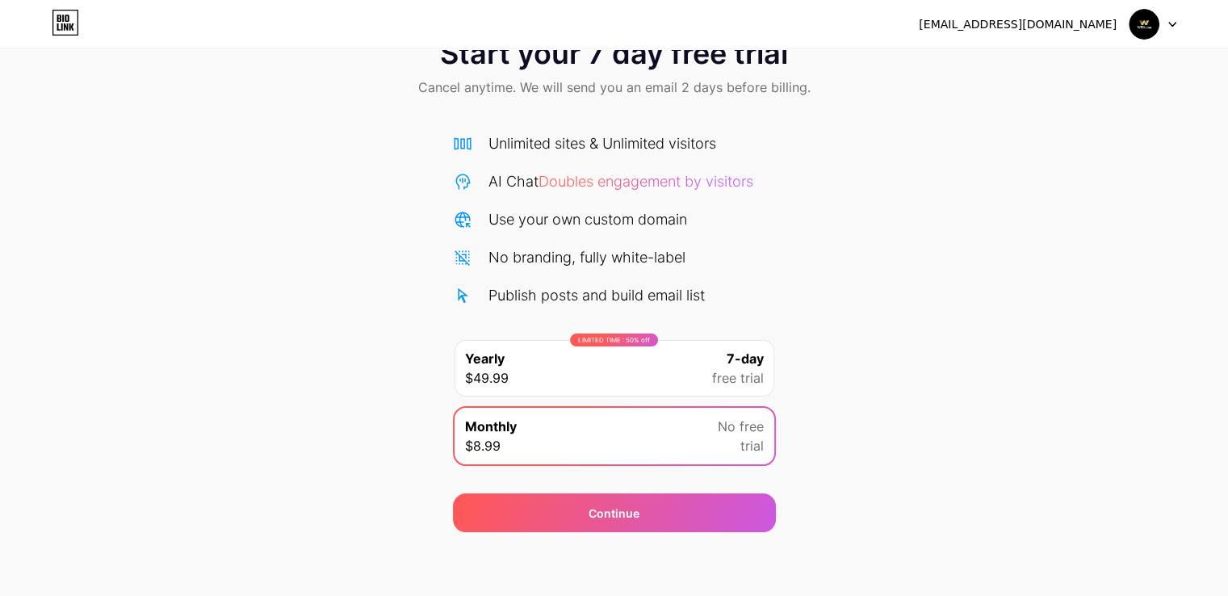
click at [627, 380] on div "LIMITED TIME : 50% off Yearly $49.99 7-day free trial" at bounding box center [615, 368] width 320 height 57
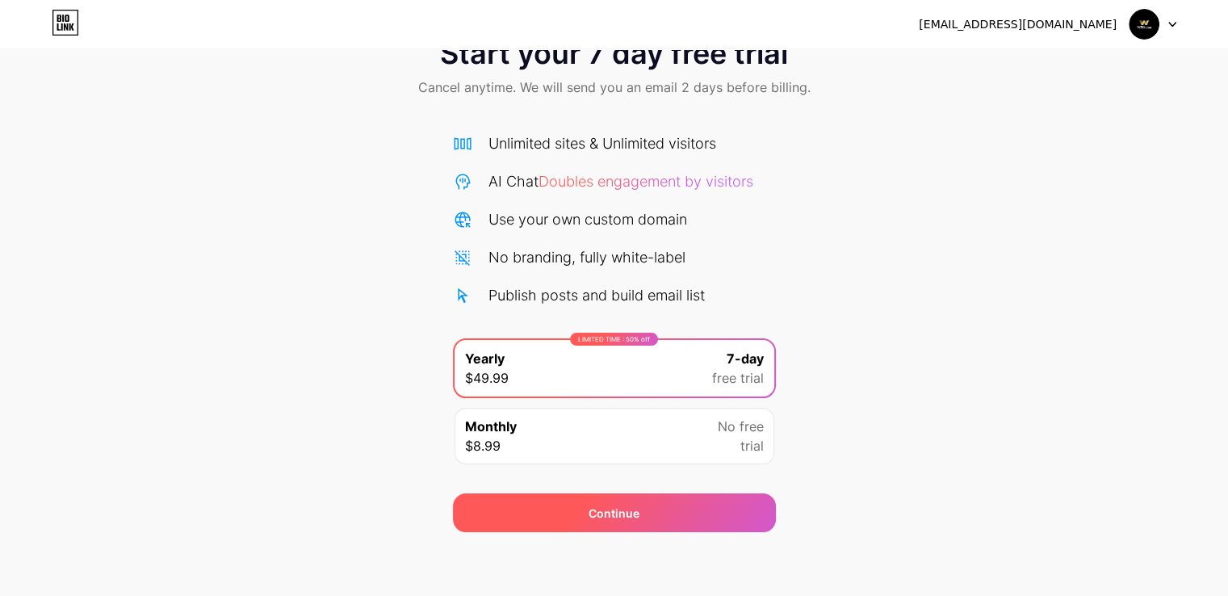
click at [640, 508] on div "Continue" at bounding box center [614, 512] width 323 height 39
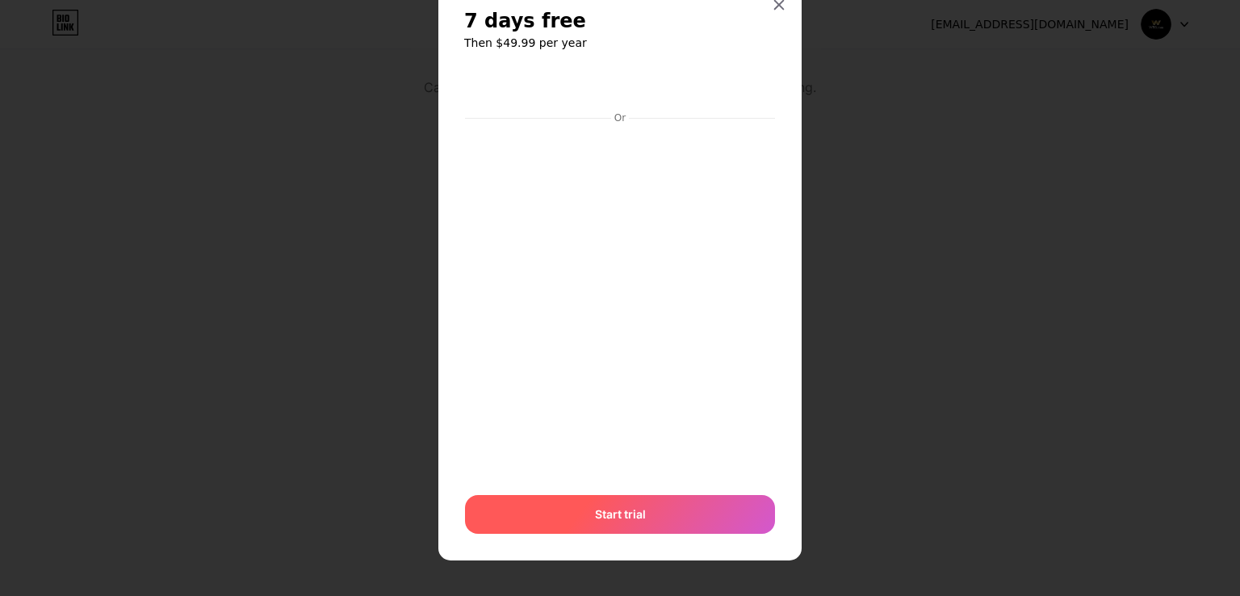
click at [615, 510] on span "Start trial" at bounding box center [620, 513] width 51 height 17
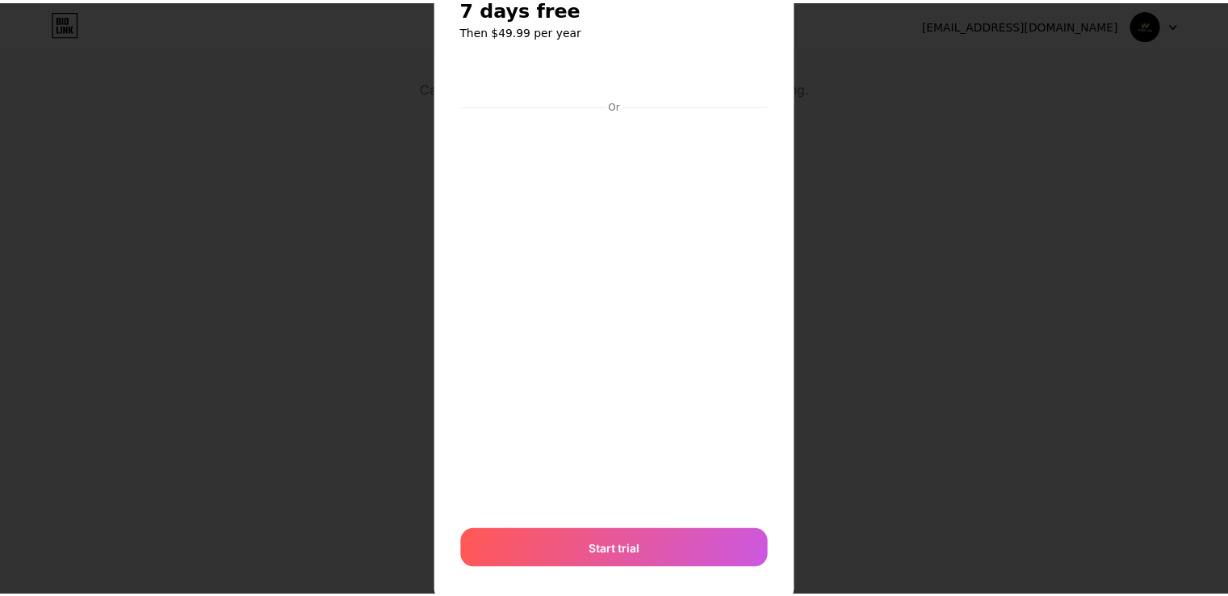
scroll to position [0, 0]
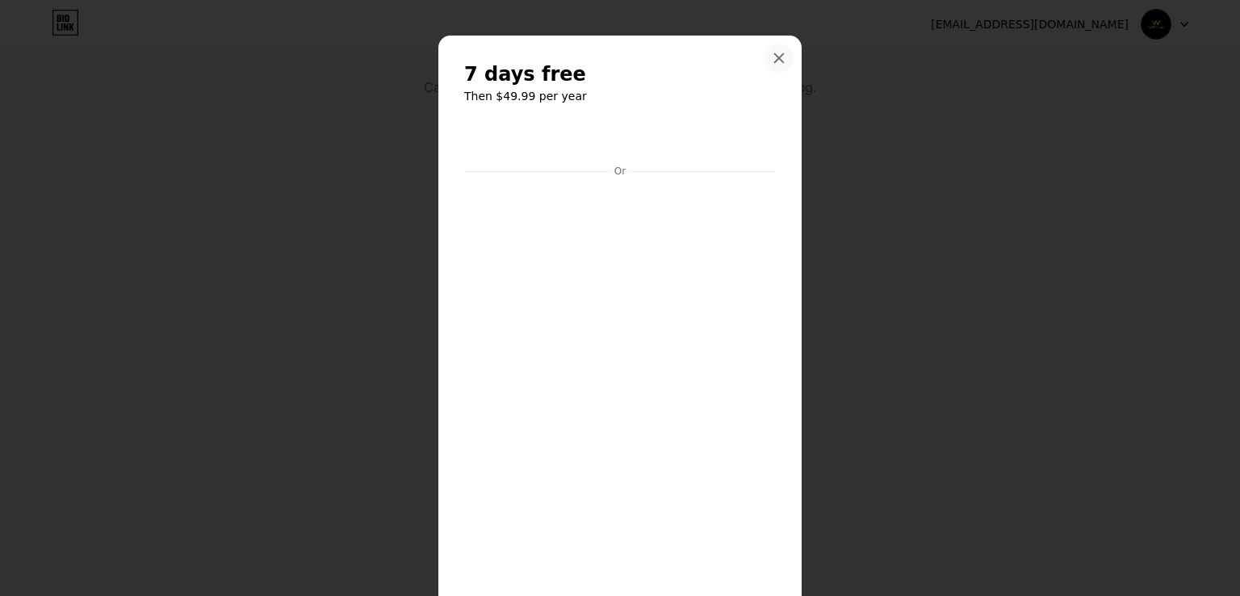
click at [773, 53] on icon at bounding box center [779, 58] width 13 height 13
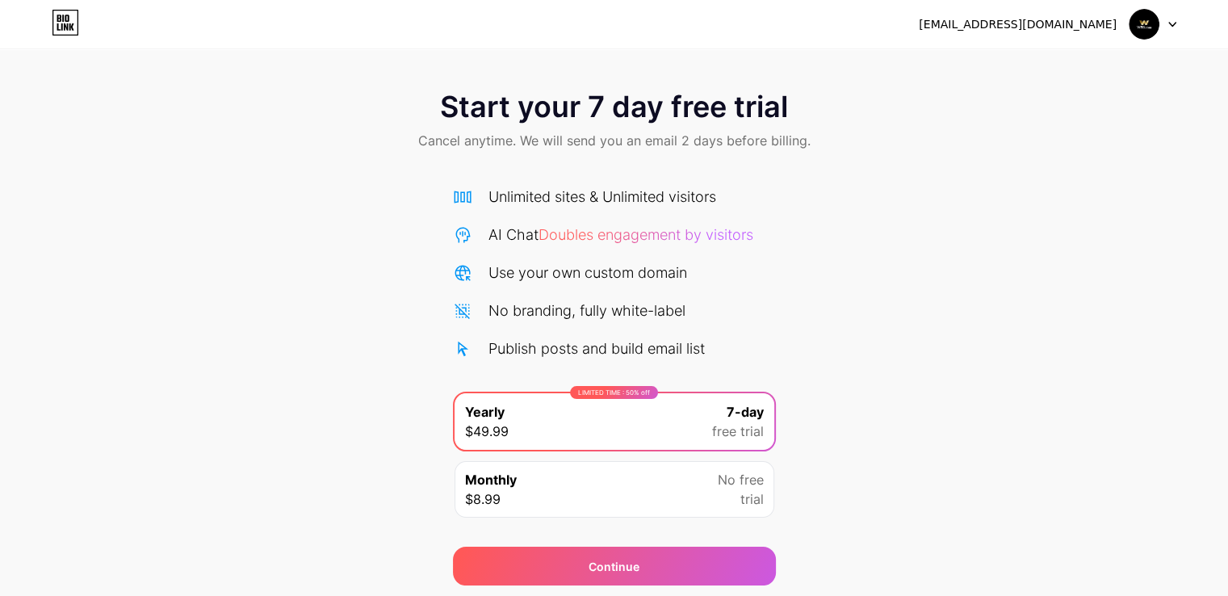
click at [1139, 28] on img at bounding box center [1144, 24] width 31 height 31
click at [270, 136] on div "Start your 7 day free trial Cancel anytime. We will send you an email 2 days be…" at bounding box center [614, 121] width 1228 height 95
